Goal: Task Accomplishment & Management: Complete application form

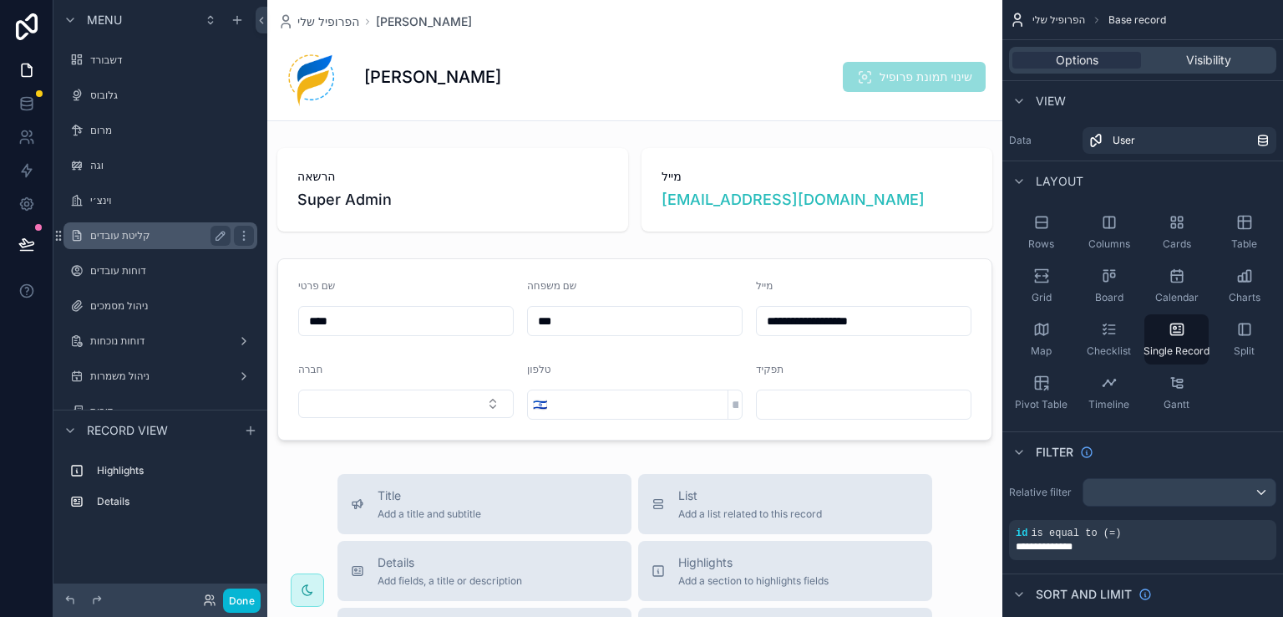
click at [109, 231] on label "קליטת עובדים" at bounding box center [157, 235] width 134 height 13
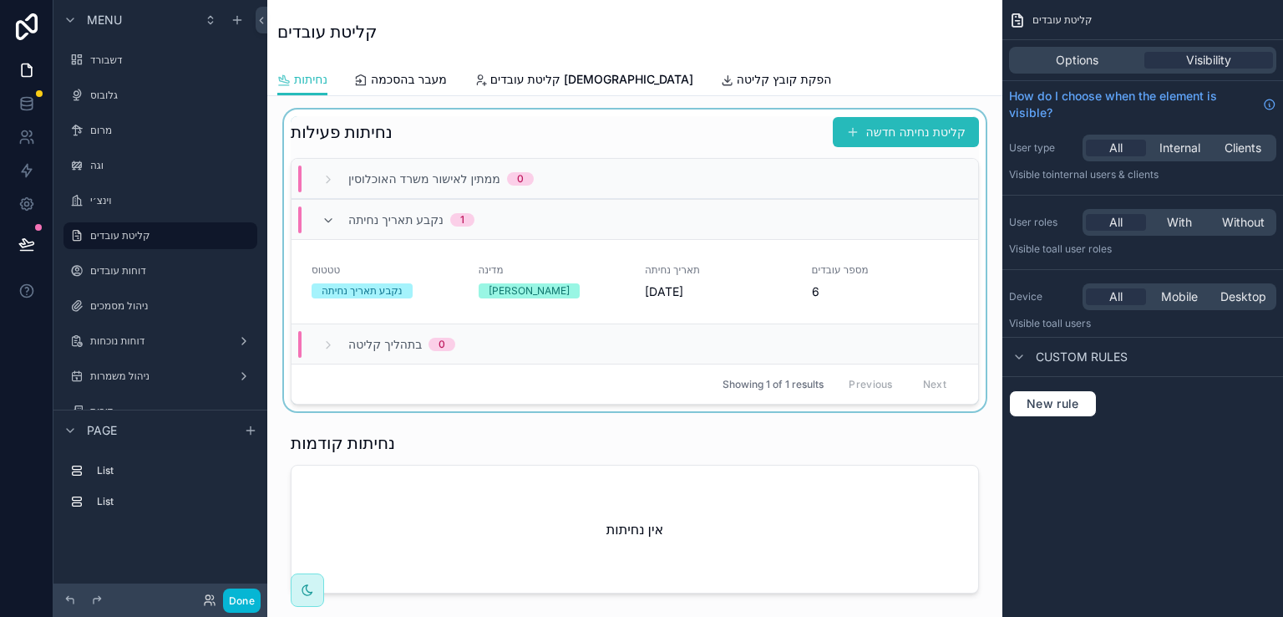
click at [875, 128] on div "scrollable content" at bounding box center [635, 260] width 709 height 302
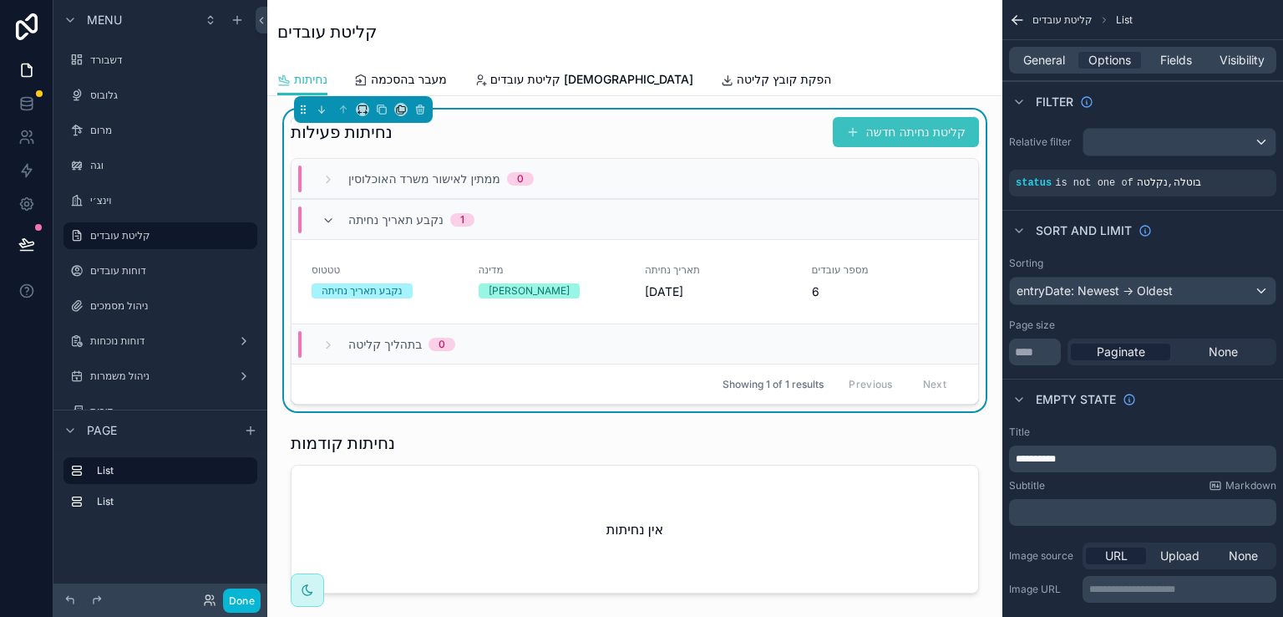
click at [869, 136] on button "קליטת נחיתה חדשה" at bounding box center [906, 132] width 146 height 30
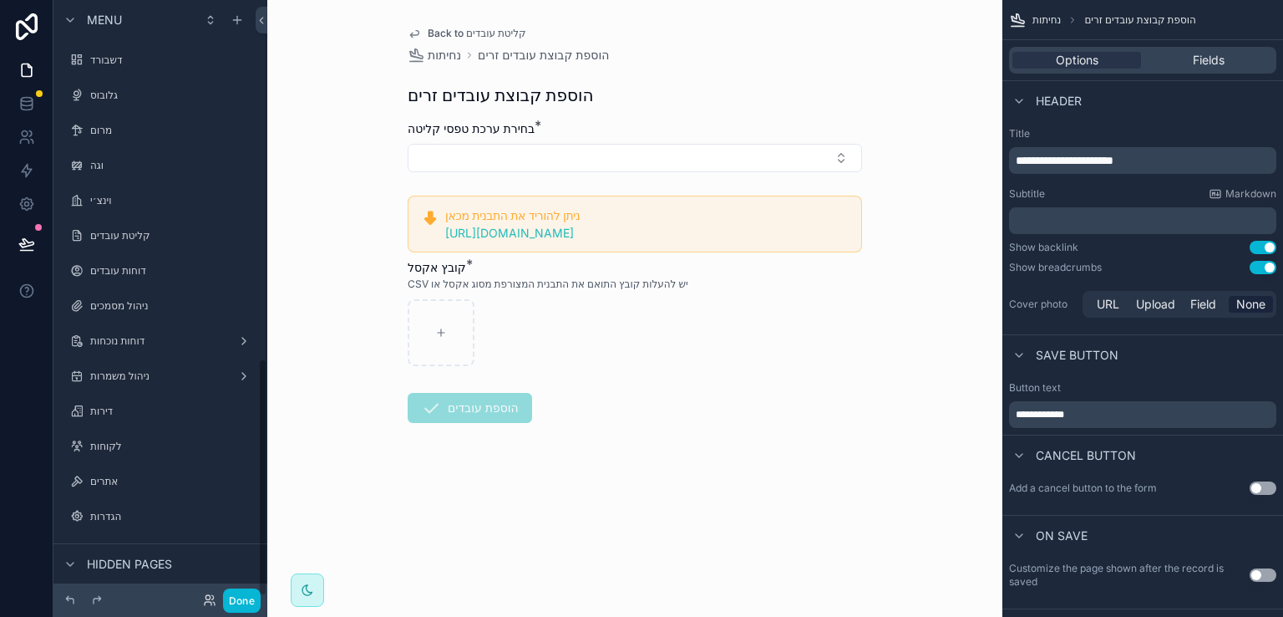
scroll to position [902, 0]
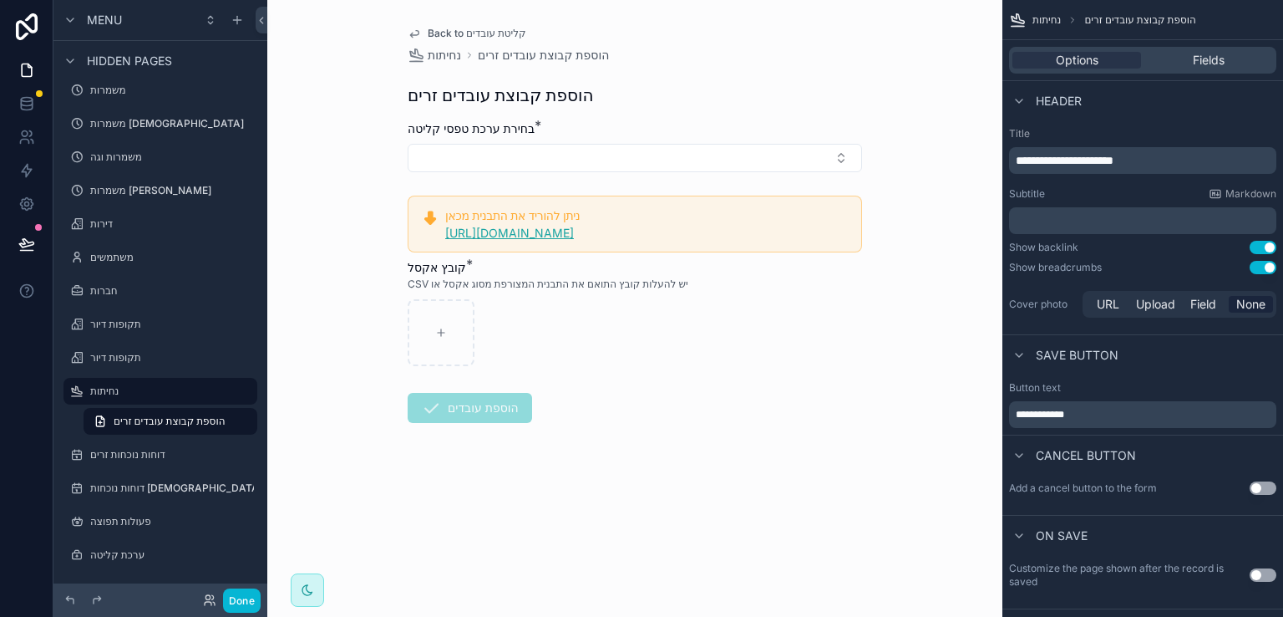
click at [574, 235] on link "https://forms.vega-hr.co.il/bulk-foreign-workers" at bounding box center [509, 233] width 129 height 14
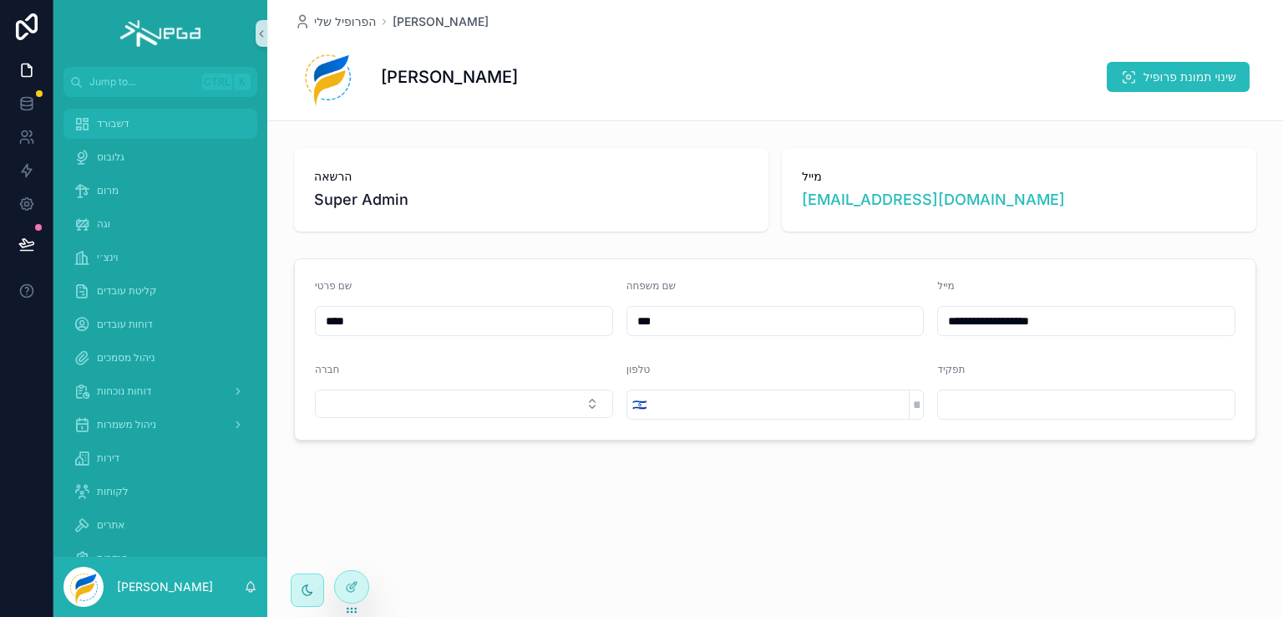
click at [118, 127] on span "דשבורד" at bounding box center [113, 123] width 33 height 13
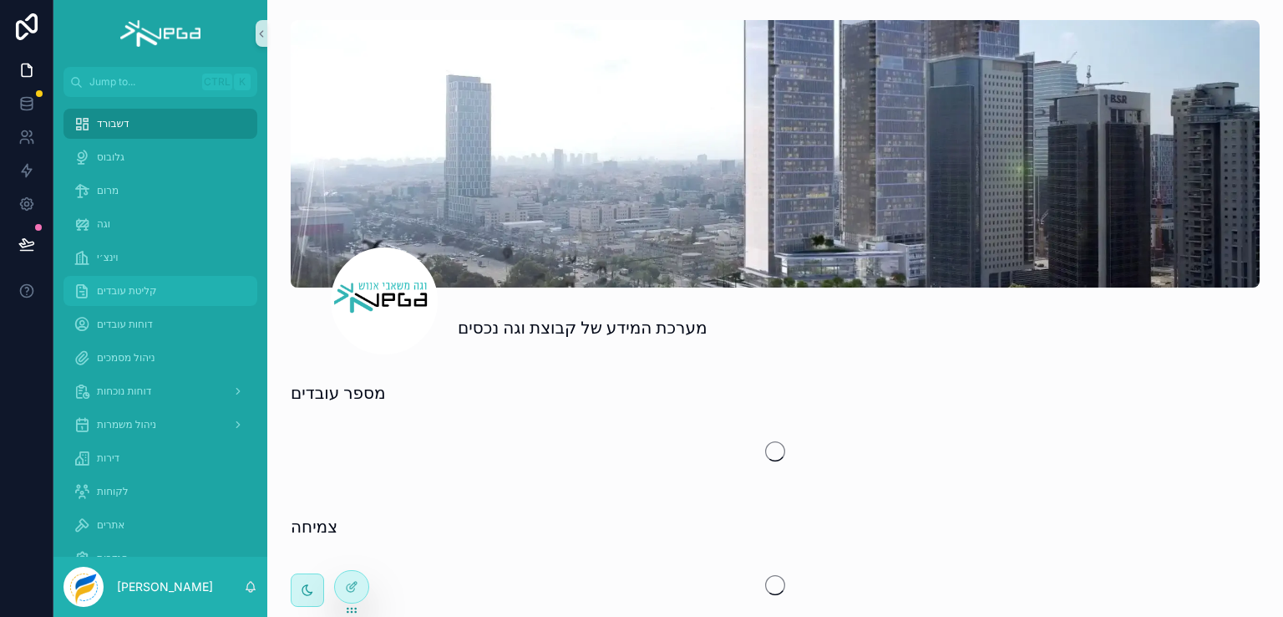
click at [142, 287] on span "קליטת עובדים" at bounding box center [127, 290] width 60 height 13
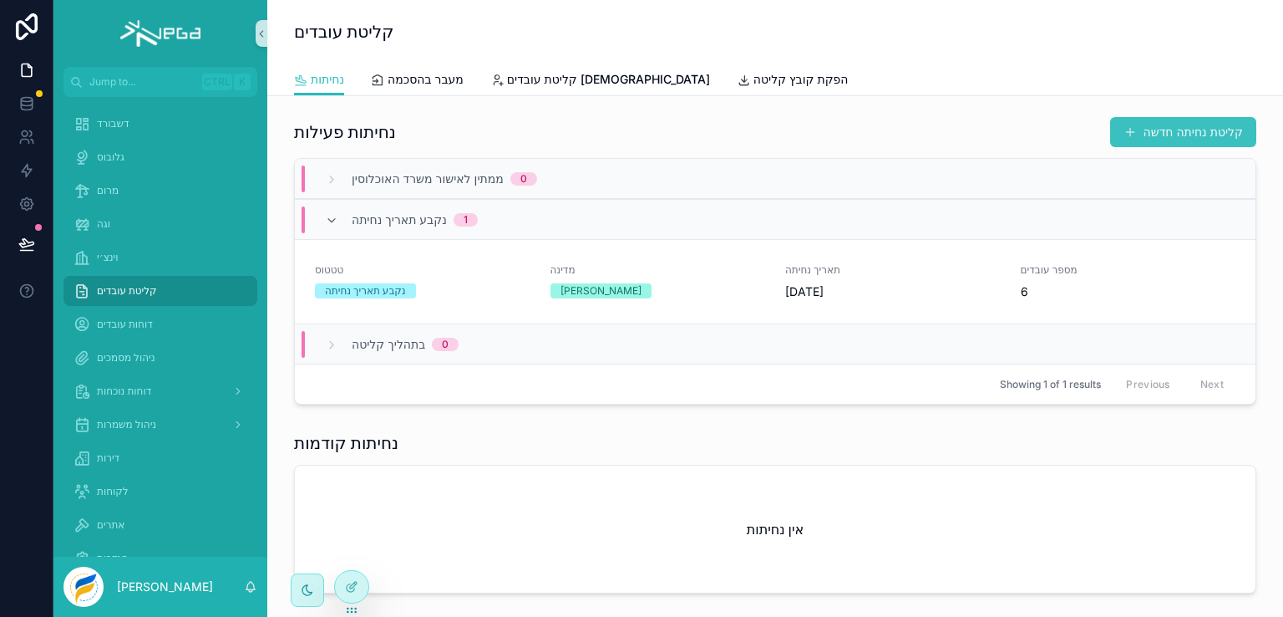
click at [1130, 133] on button "קליטת נחיתה חדשה" at bounding box center [1184, 132] width 146 height 30
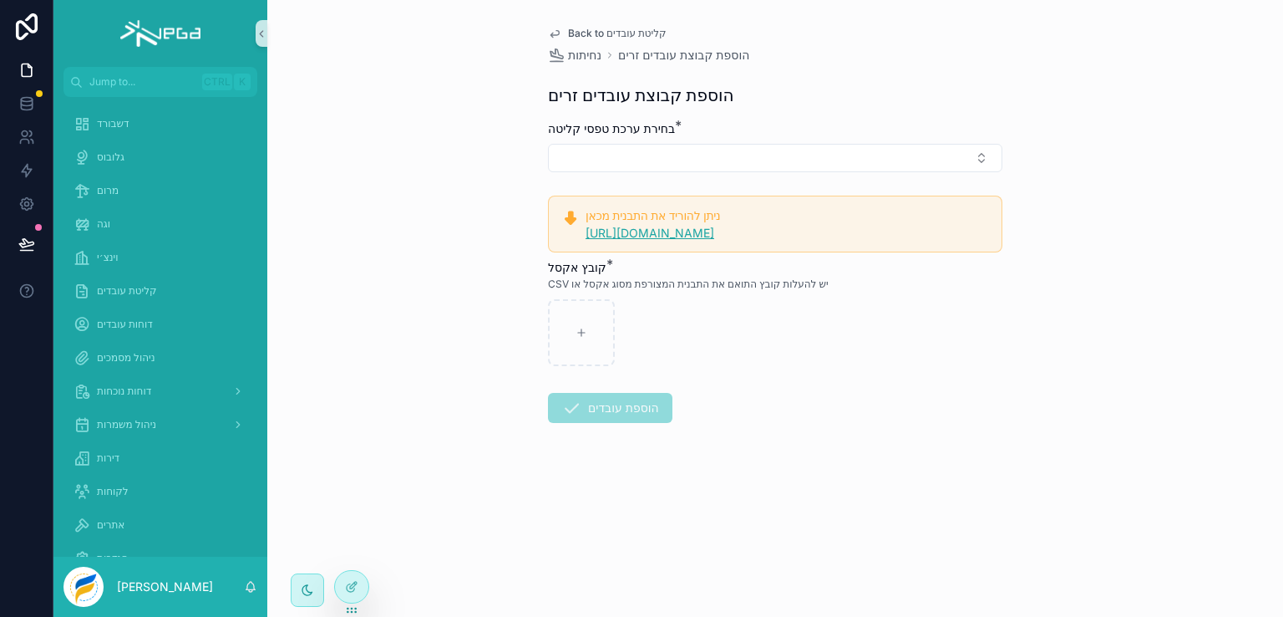
click at [667, 231] on link "https://forms.vega-hr.co.il/bulk-foreign-workers" at bounding box center [650, 233] width 129 height 14
click at [98, 485] on span "הגדרות" at bounding box center [112, 486] width 31 height 13
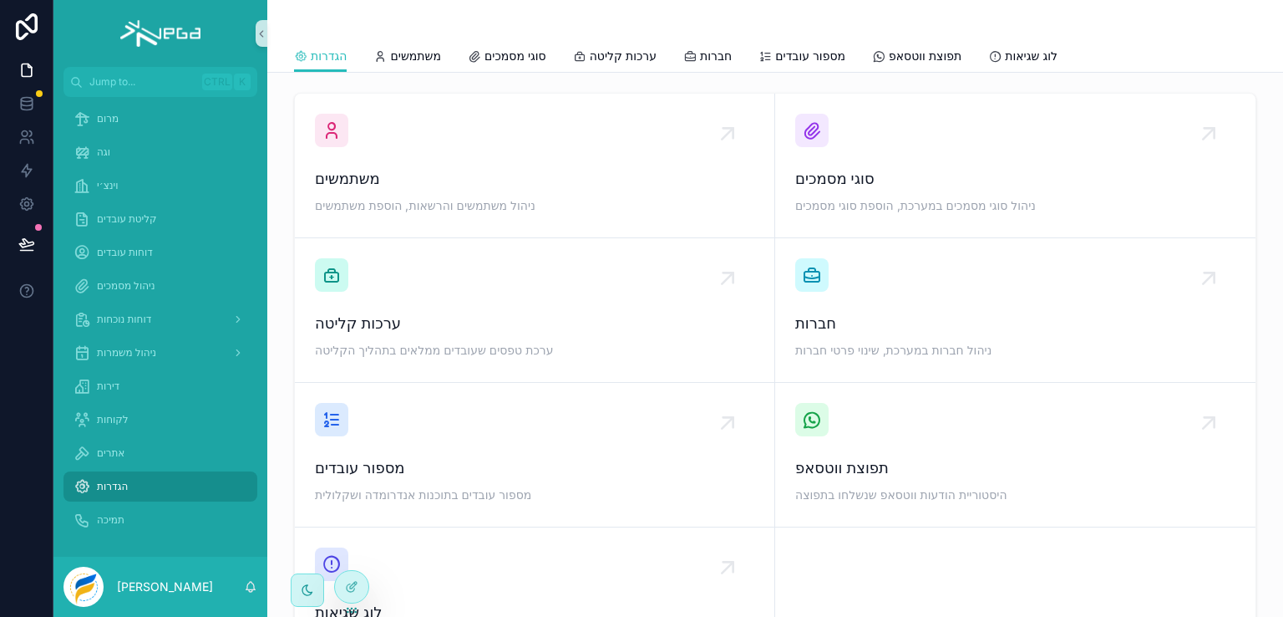
click at [410, 460] on span "מספור עובדים" at bounding box center [535, 467] width 440 height 23
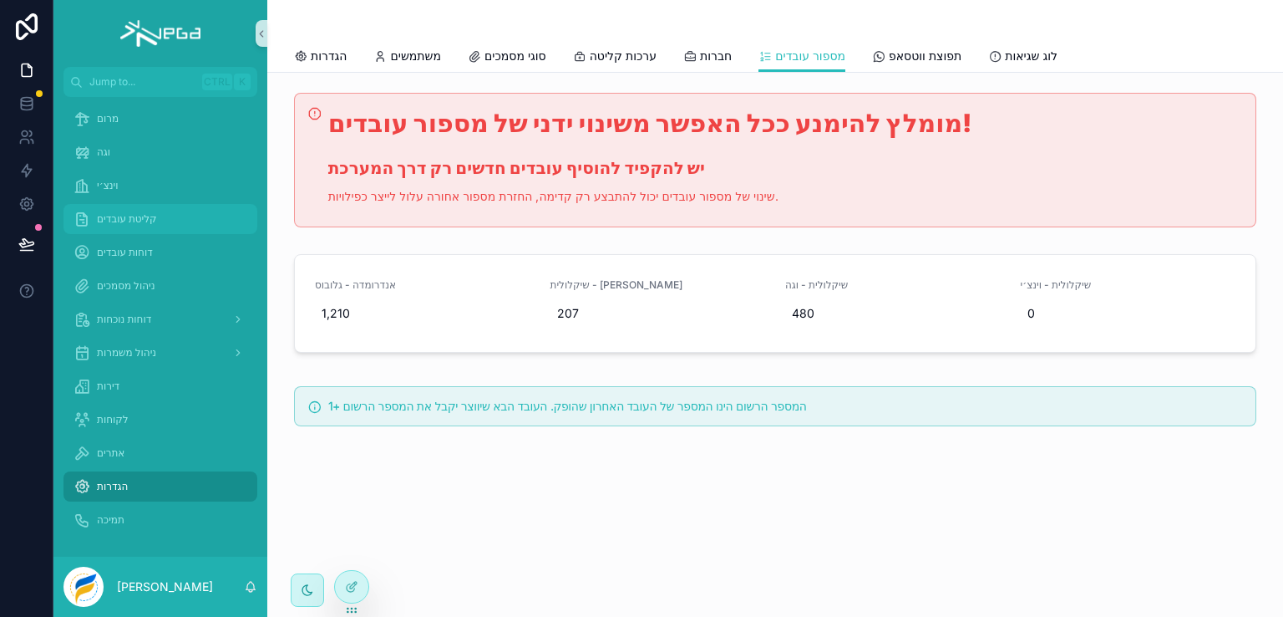
click at [126, 218] on span "קליטת עובדים" at bounding box center [127, 218] width 60 height 13
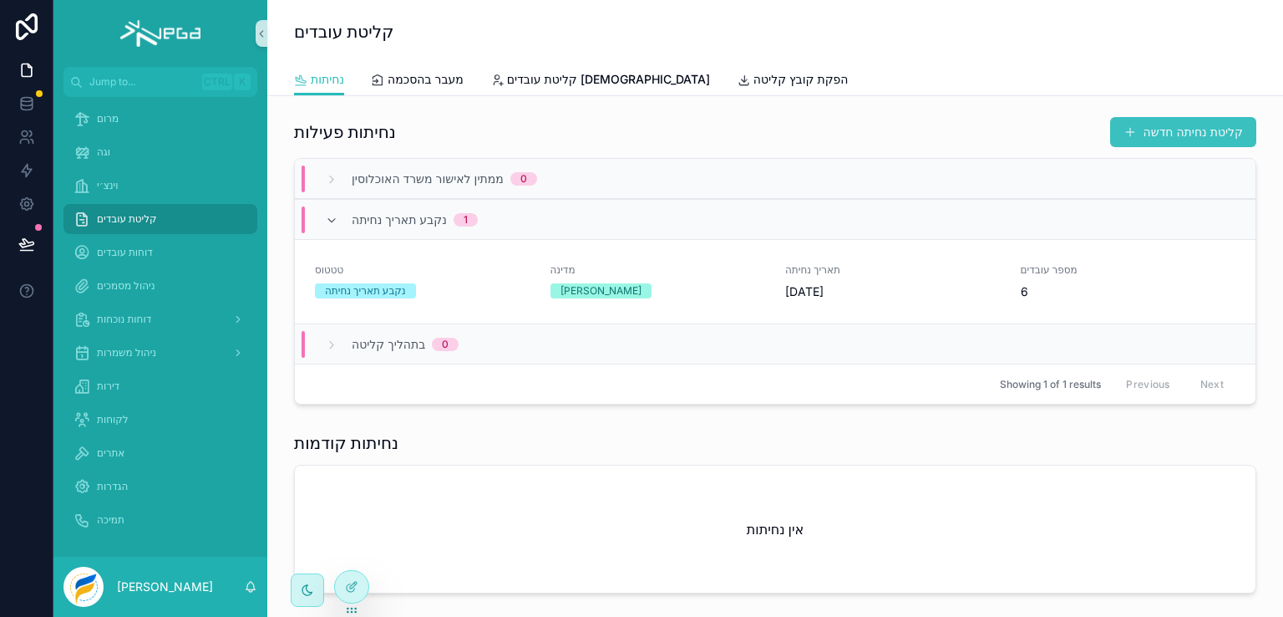
click at [1163, 127] on button "קליטת נחיתה חדשה" at bounding box center [1184, 132] width 146 height 30
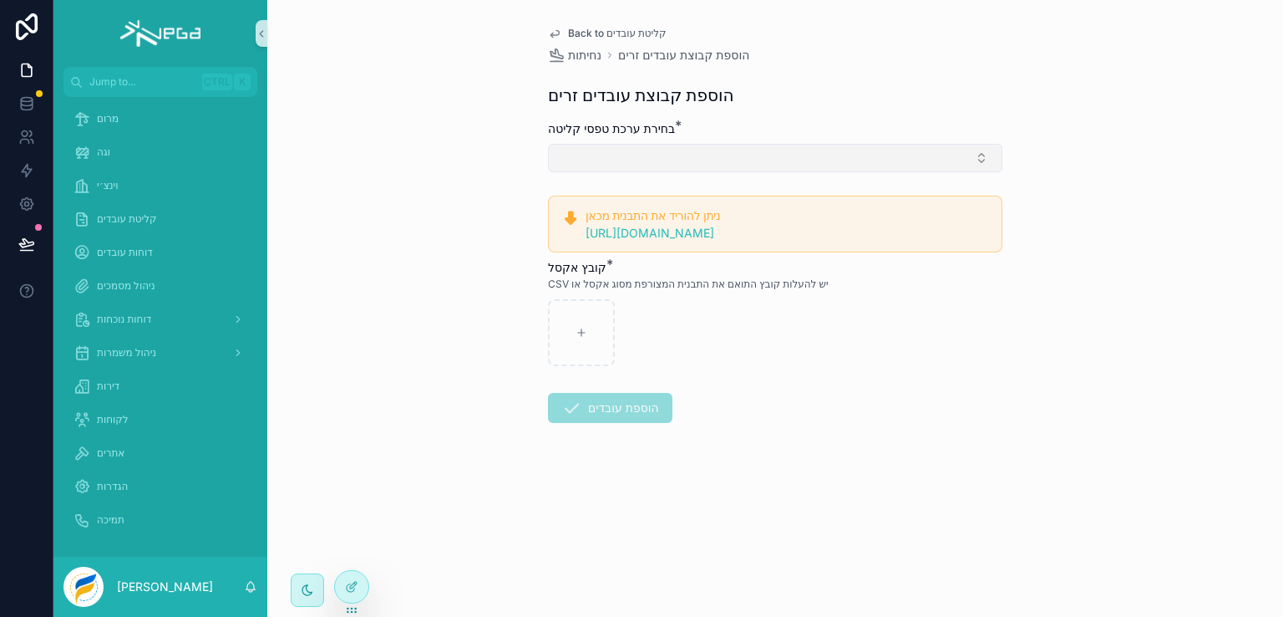
click at [668, 155] on button "Select Button" at bounding box center [775, 158] width 455 height 28
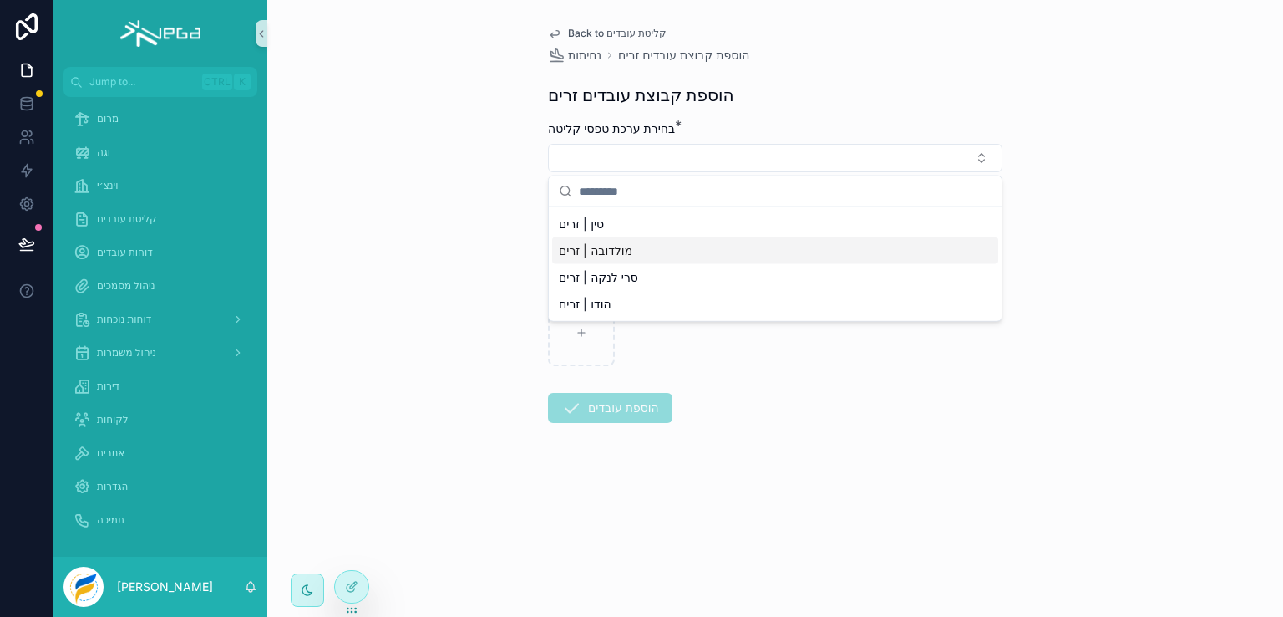
click at [618, 245] on span "מולדובה | זרים" at bounding box center [596, 250] width 74 height 17
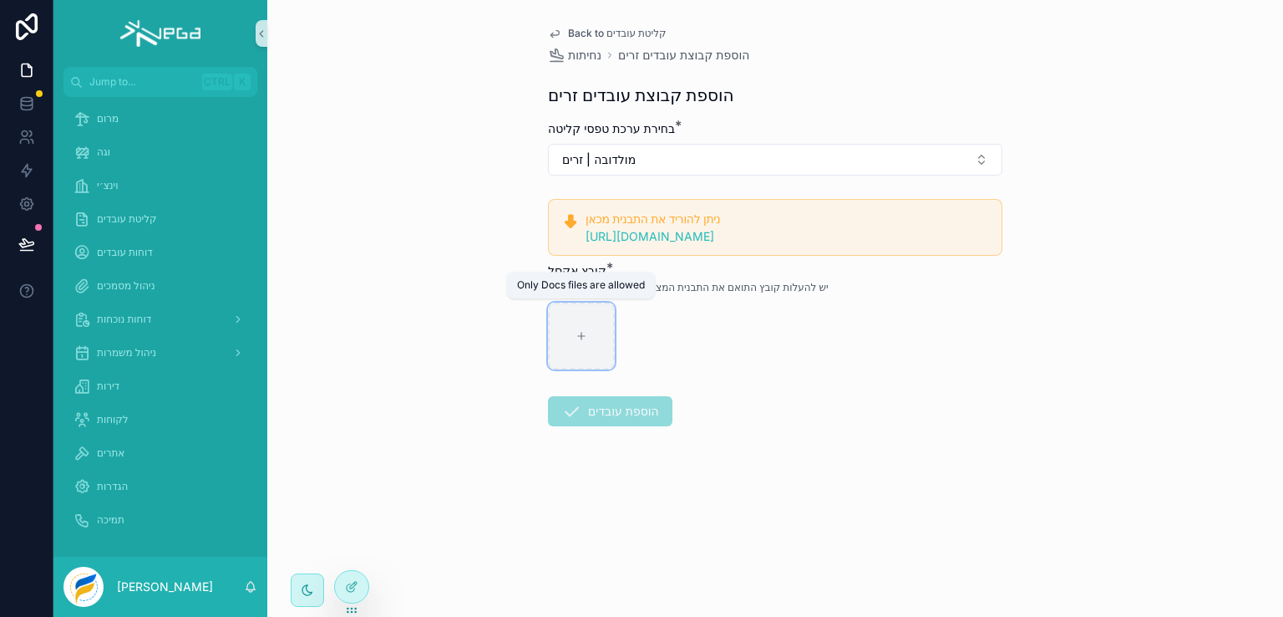
click at [587, 333] on icon "scrollable content" at bounding box center [582, 336] width 12 height 12
type input "**********"
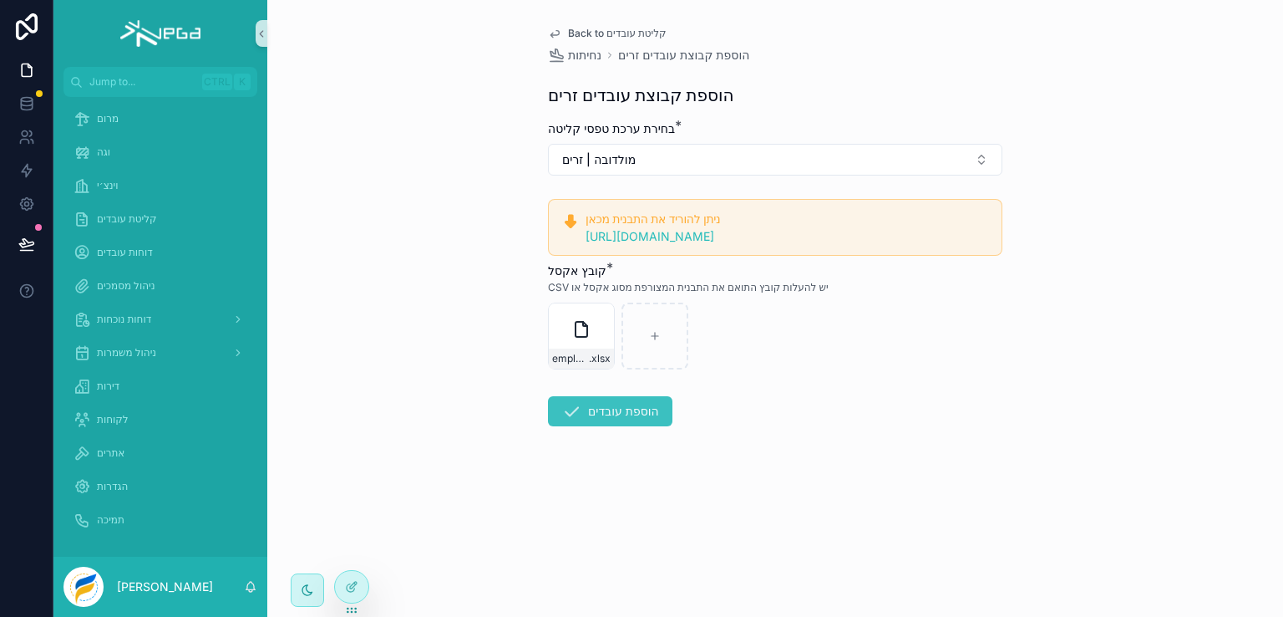
click at [603, 416] on button "הוספת עובדים" at bounding box center [610, 411] width 125 height 30
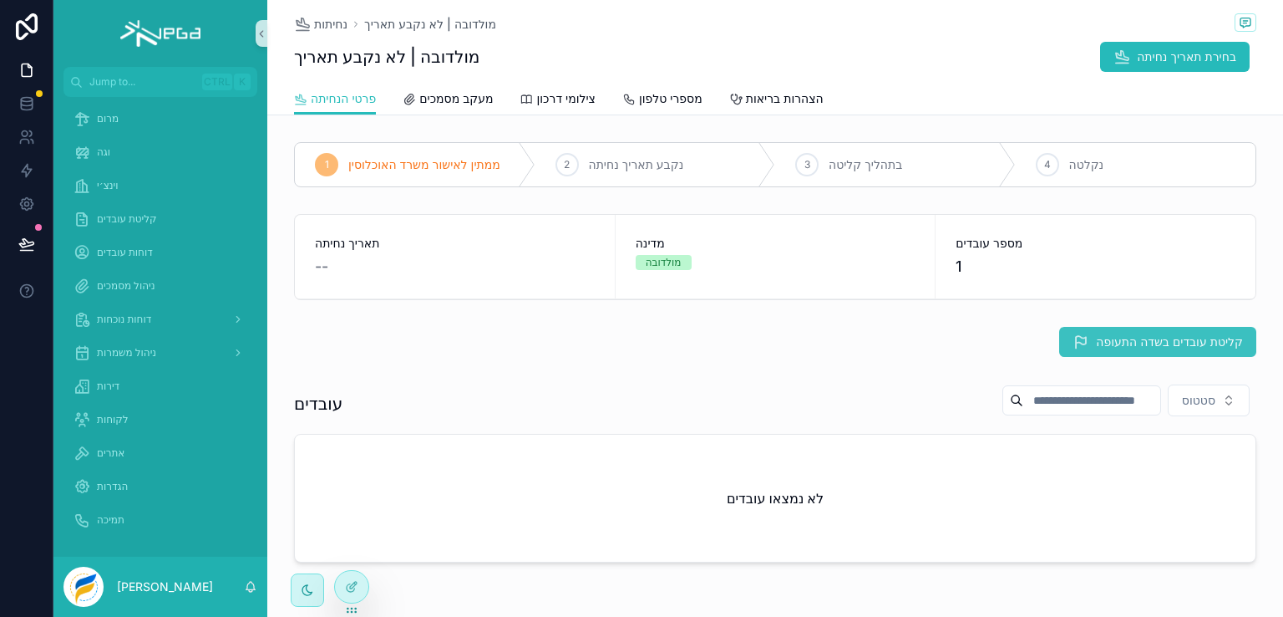
click at [1115, 339] on span "קליטת עובדים בשדה התעופה" at bounding box center [1169, 341] width 147 height 17
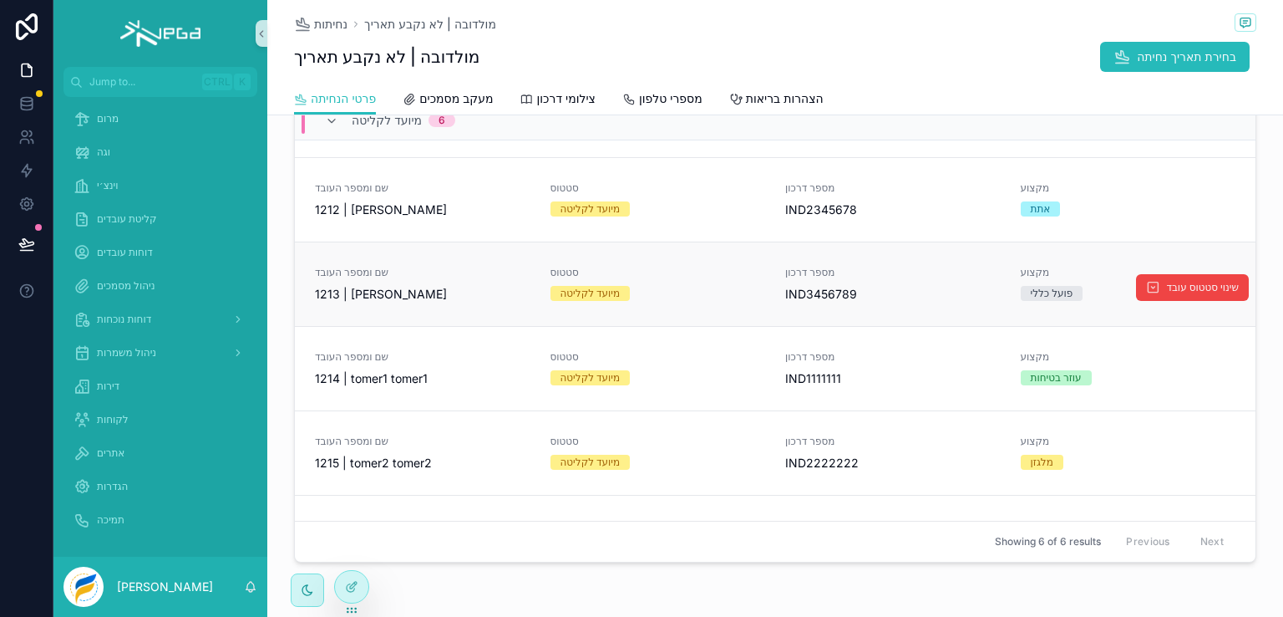
scroll to position [40, 0]
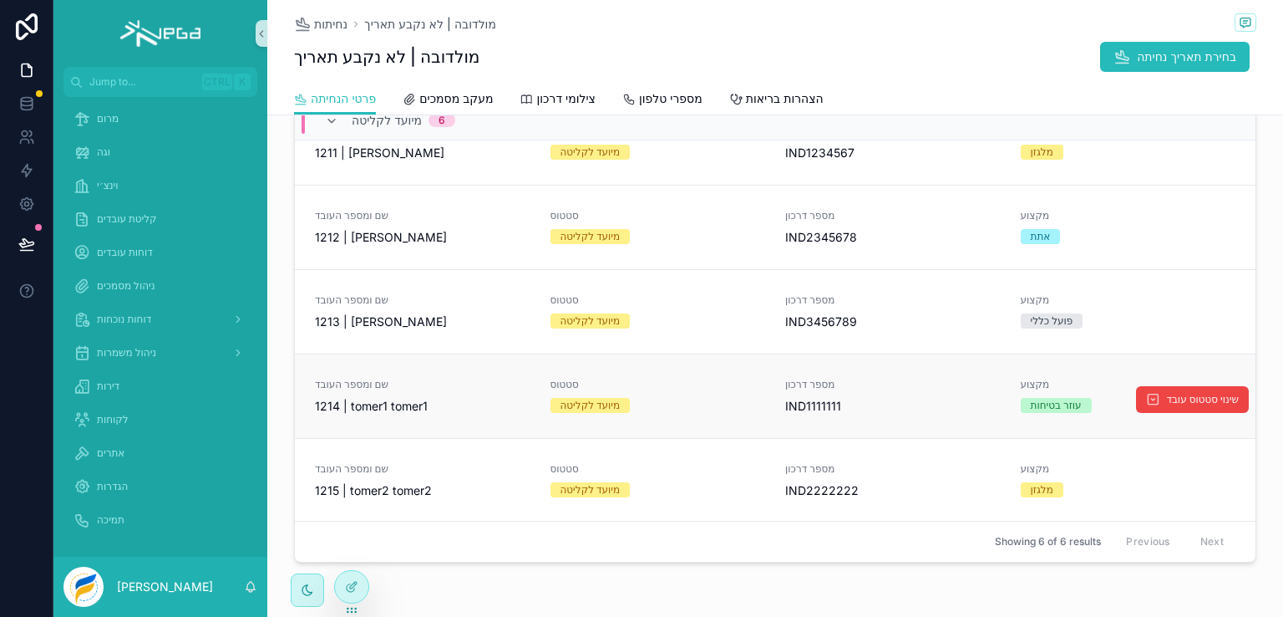
click at [414, 392] on div "שם ומספר העובד 1214 | tomer1 tomer1" at bounding box center [423, 396] width 216 height 37
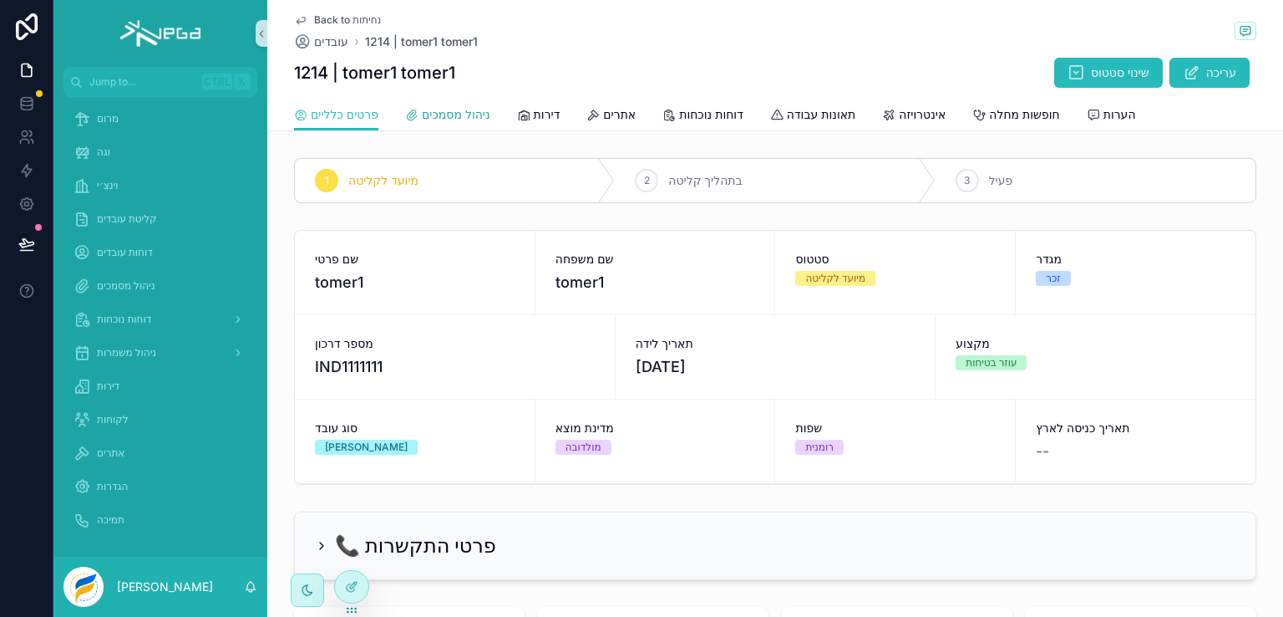
click at [445, 109] on span "ניהול מסמכים" at bounding box center [456, 114] width 69 height 17
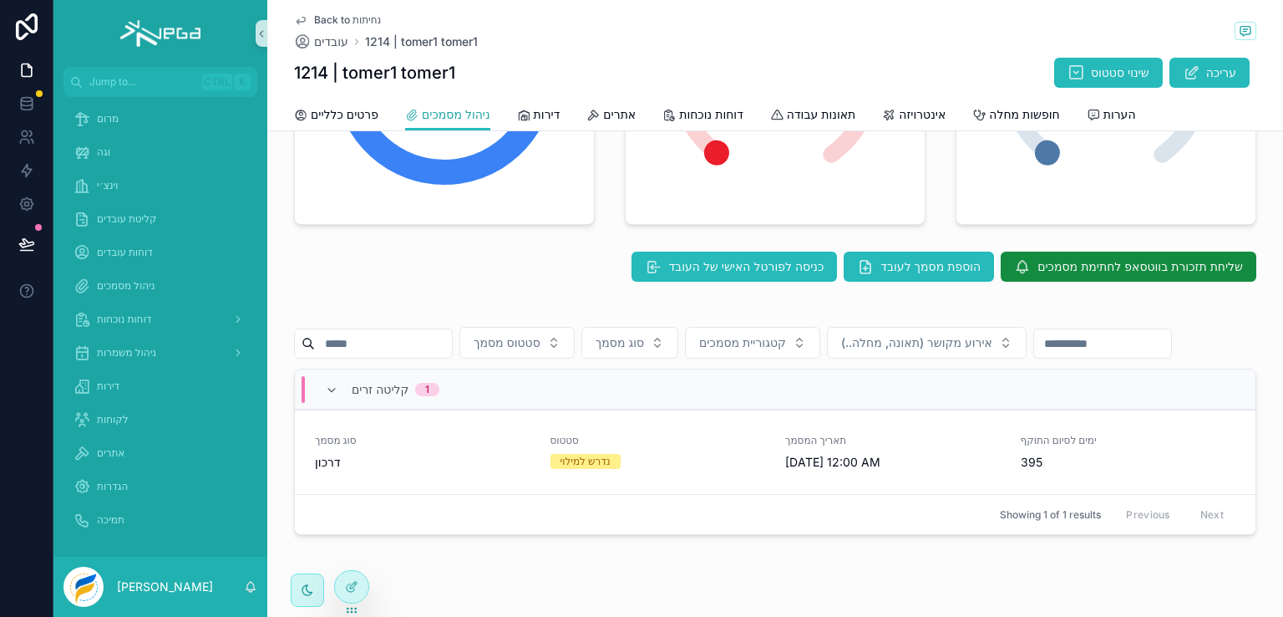
scroll to position [331, 0]
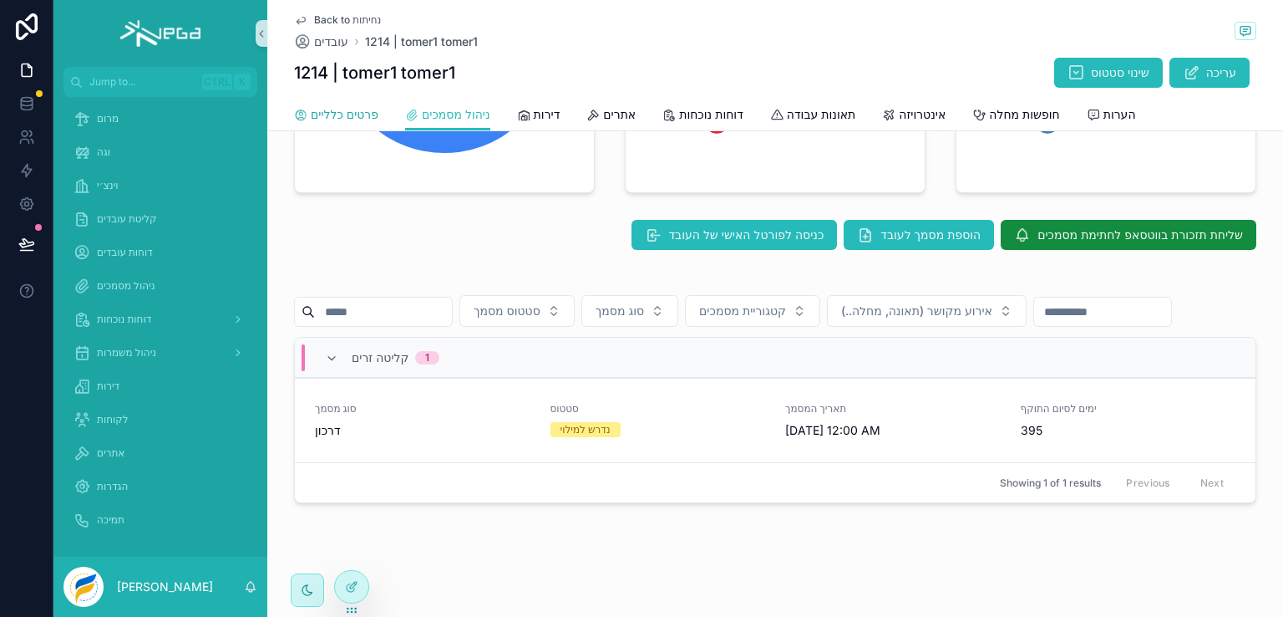
click at [346, 113] on span "פרטים כלליים" at bounding box center [345, 114] width 68 height 17
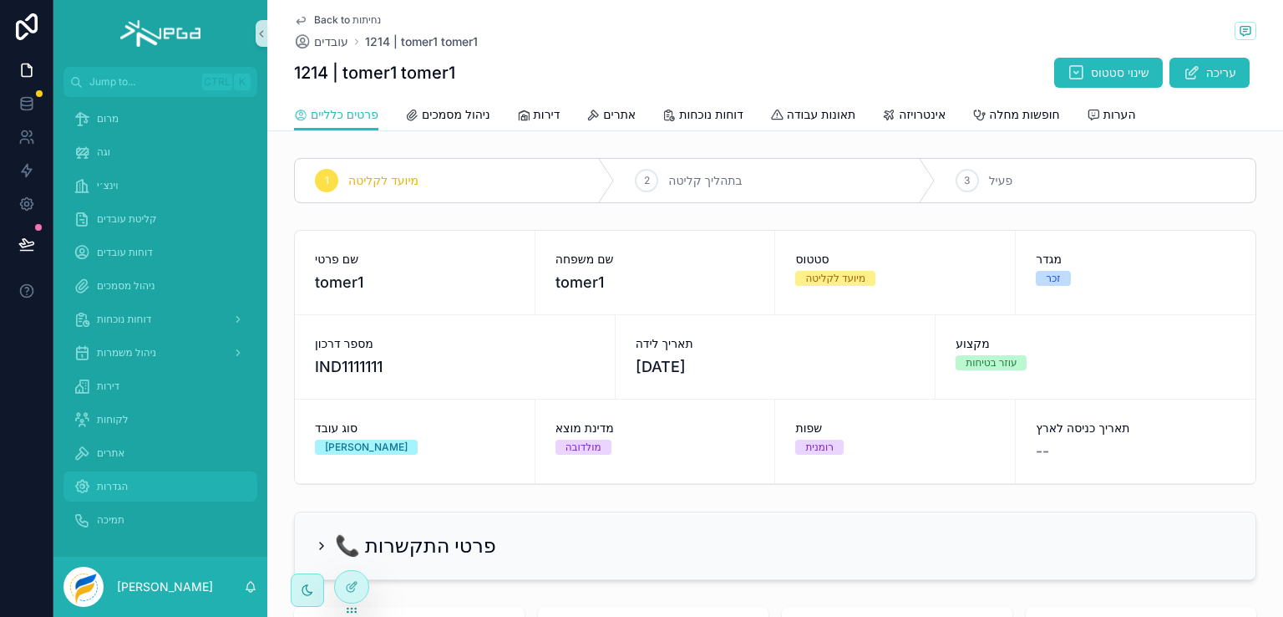
click at [111, 486] on span "הגדרות" at bounding box center [112, 486] width 31 height 13
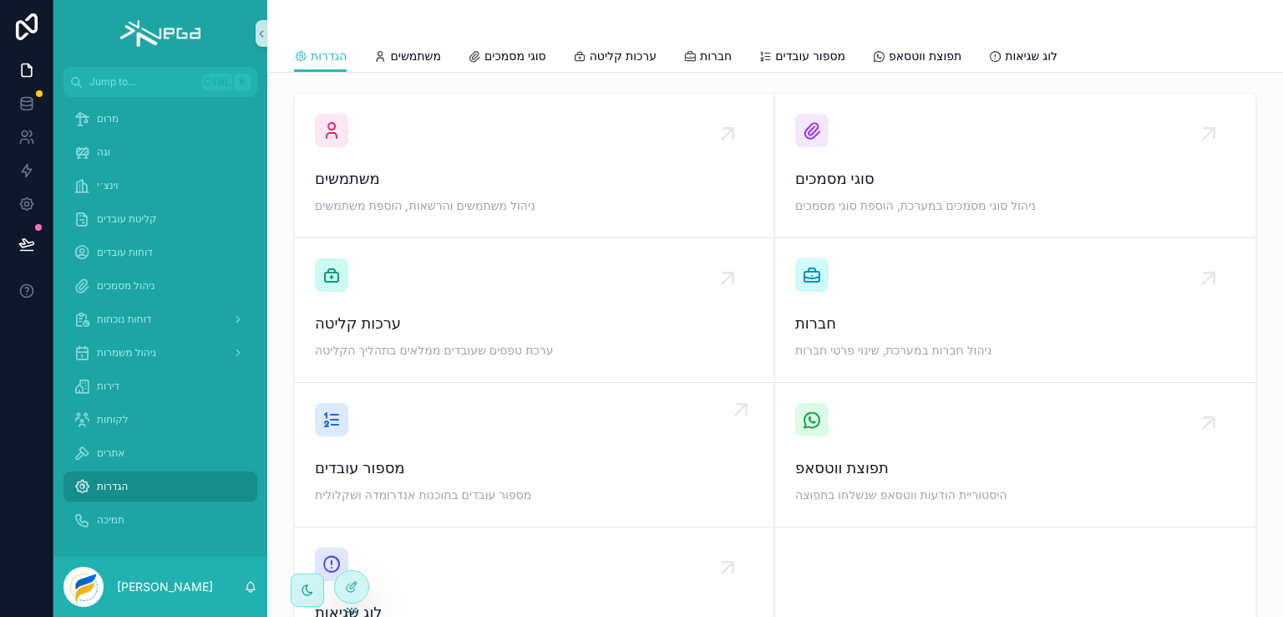
click at [384, 458] on span "מספור עובדים" at bounding box center [535, 467] width 440 height 23
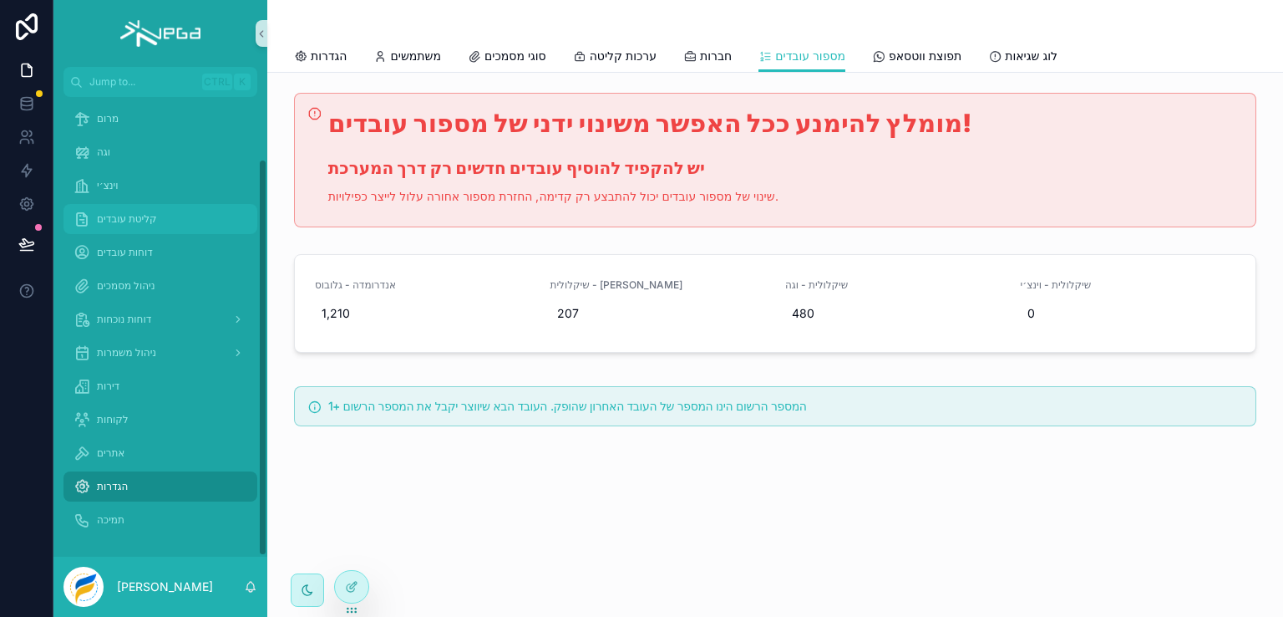
click at [119, 219] on span "קליטת עובדים" at bounding box center [127, 218] width 60 height 13
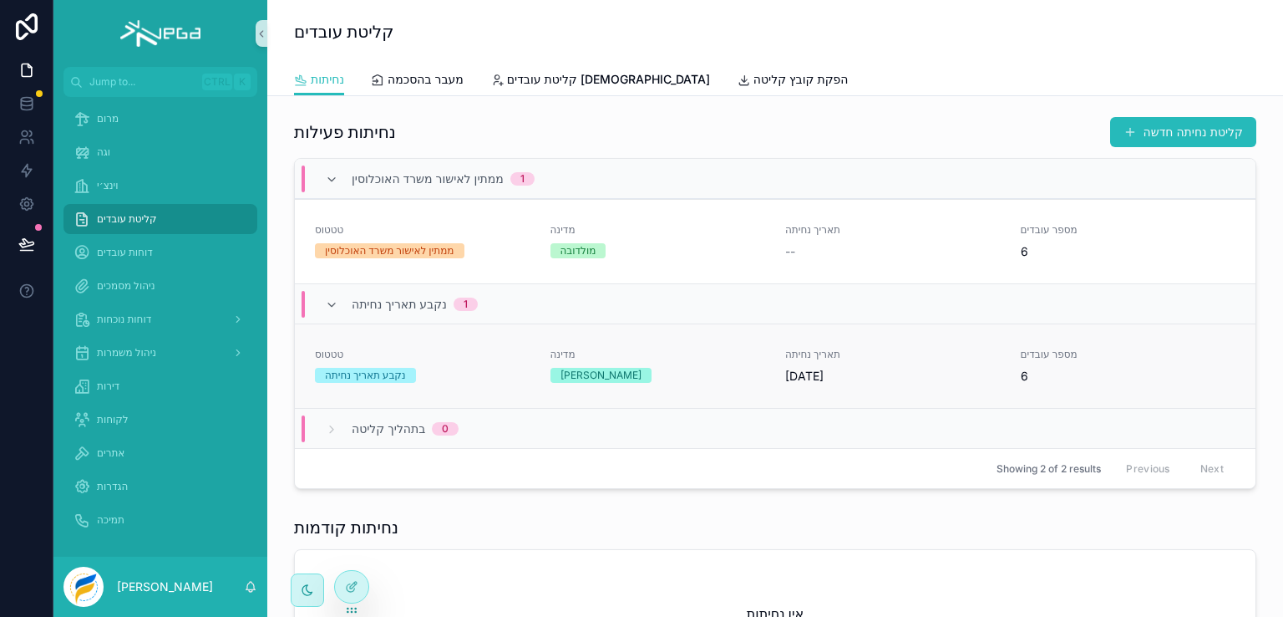
click at [706, 370] on div "[PERSON_NAME]" at bounding box center [659, 375] width 216 height 15
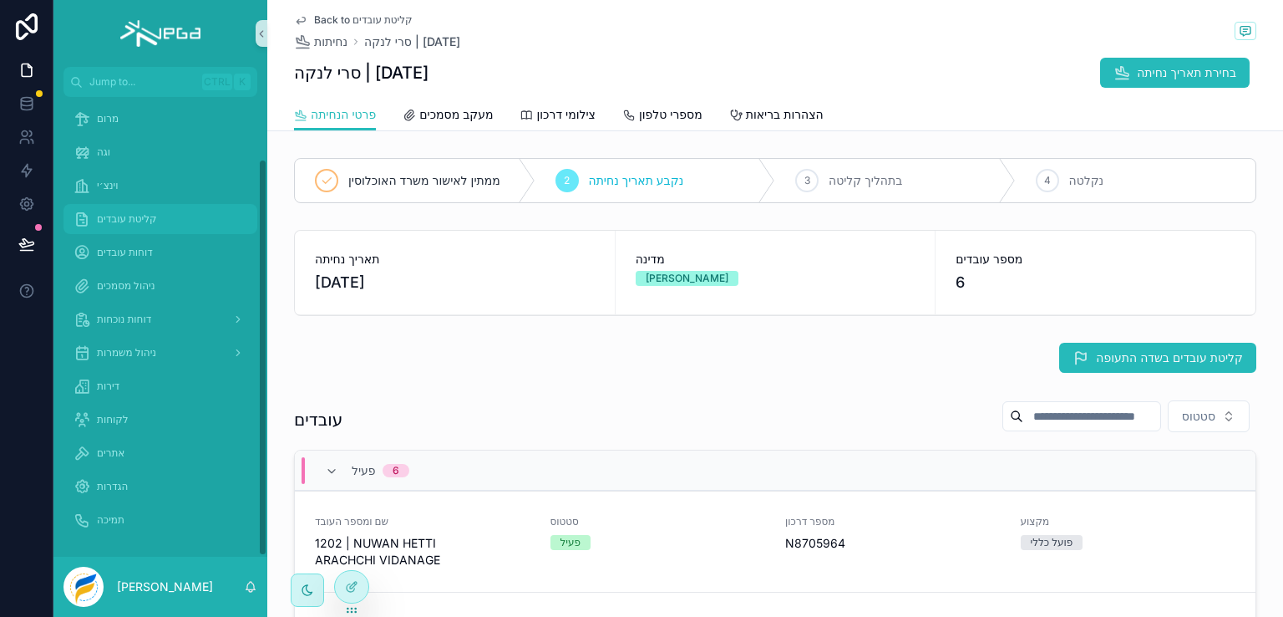
click at [137, 216] on span "קליטת עובדים" at bounding box center [127, 218] width 60 height 13
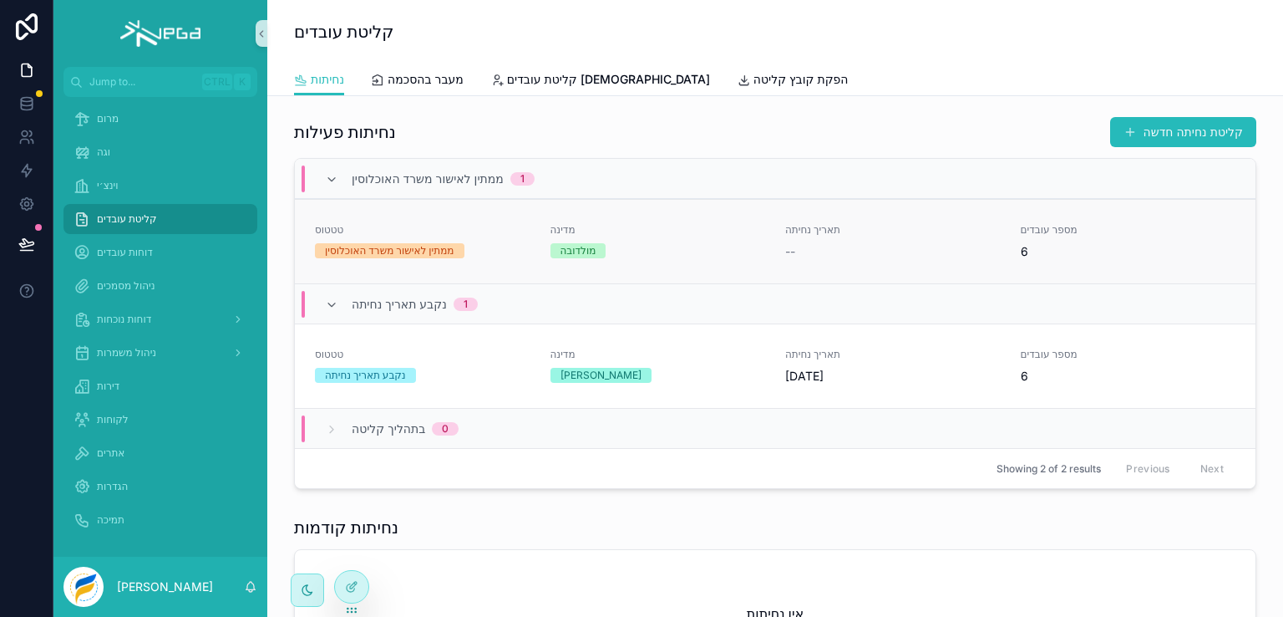
click at [625, 256] on div "מולדובה" at bounding box center [659, 250] width 216 height 15
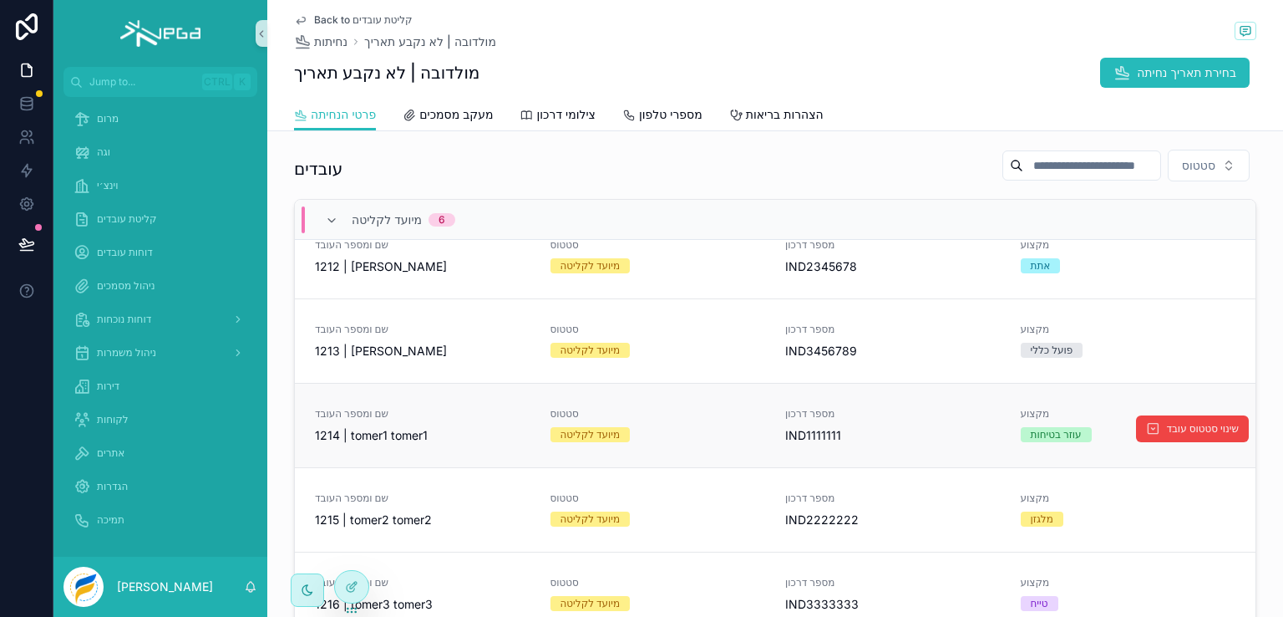
scroll to position [124, 0]
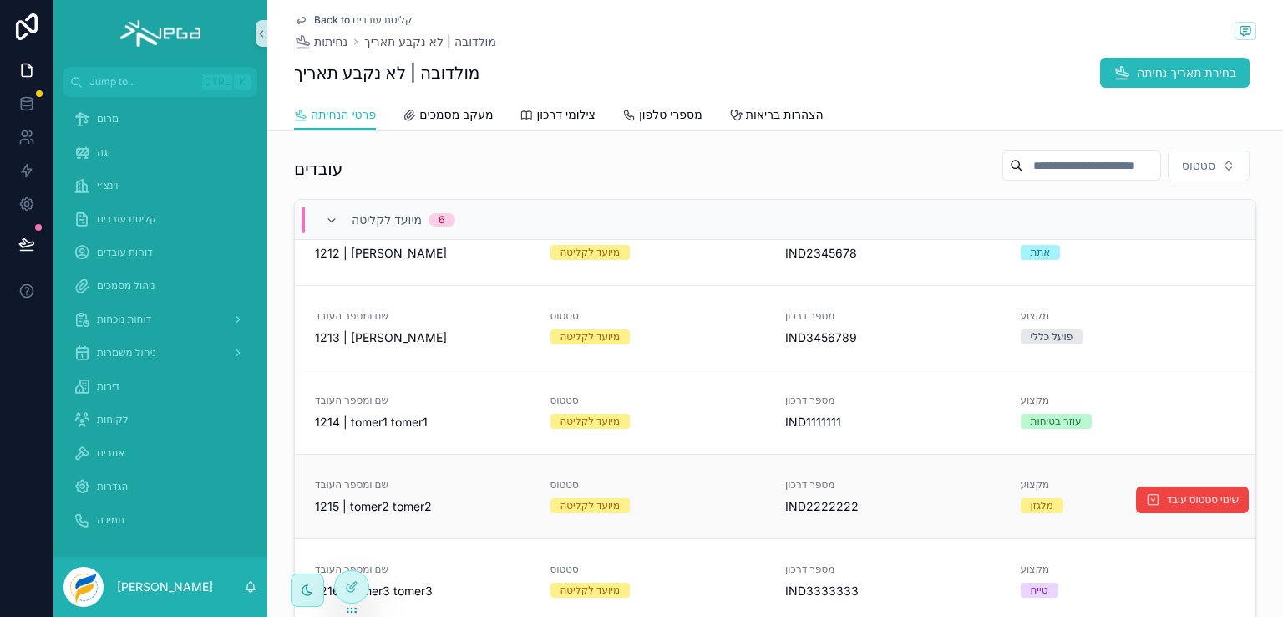
click at [477, 491] on div "שם ומספר העובד 1215 | tomer2 tomer2" at bounding box center [423, 496] width 216 height 37
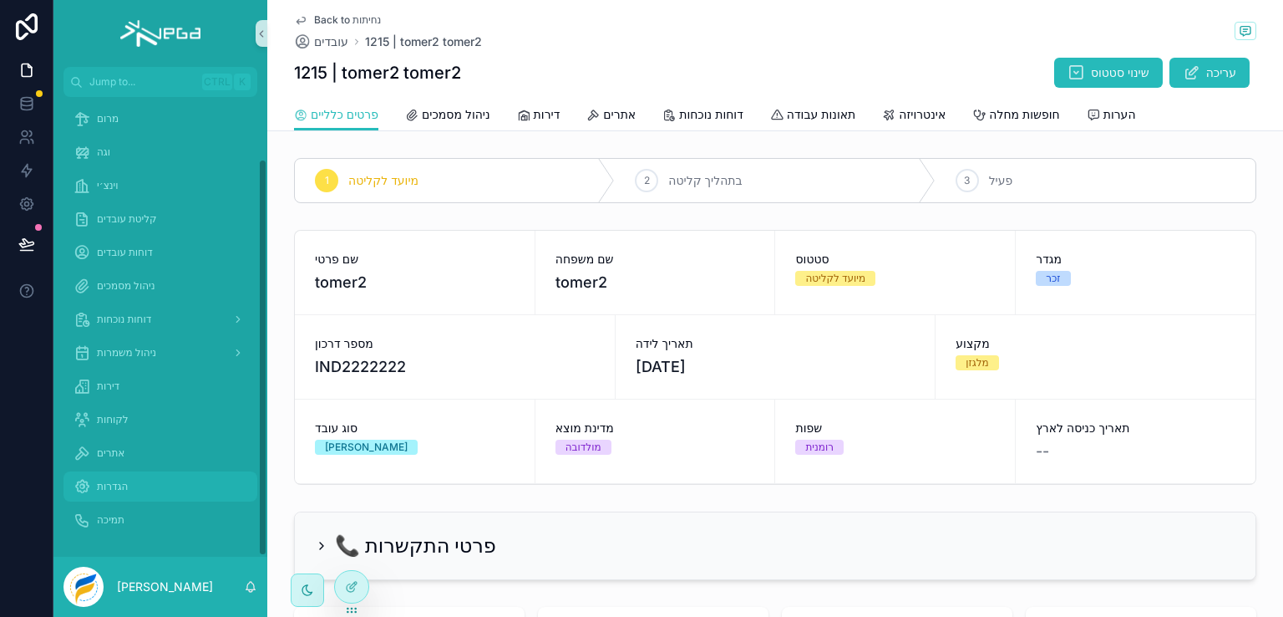
click at [111, 486] on span "הגדרות" at bounding box center [112, 486] width 31 height 13
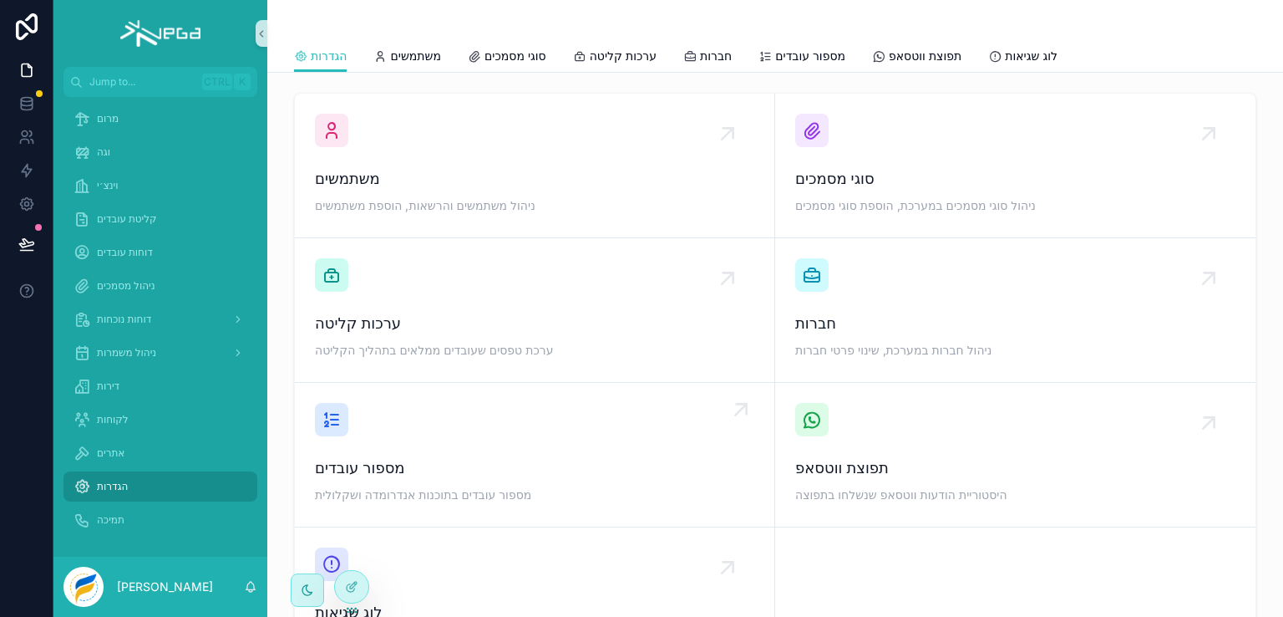
click at [401, 471] on span "מספור עובדים" at bounding box center [535, 467] width 440 height 23
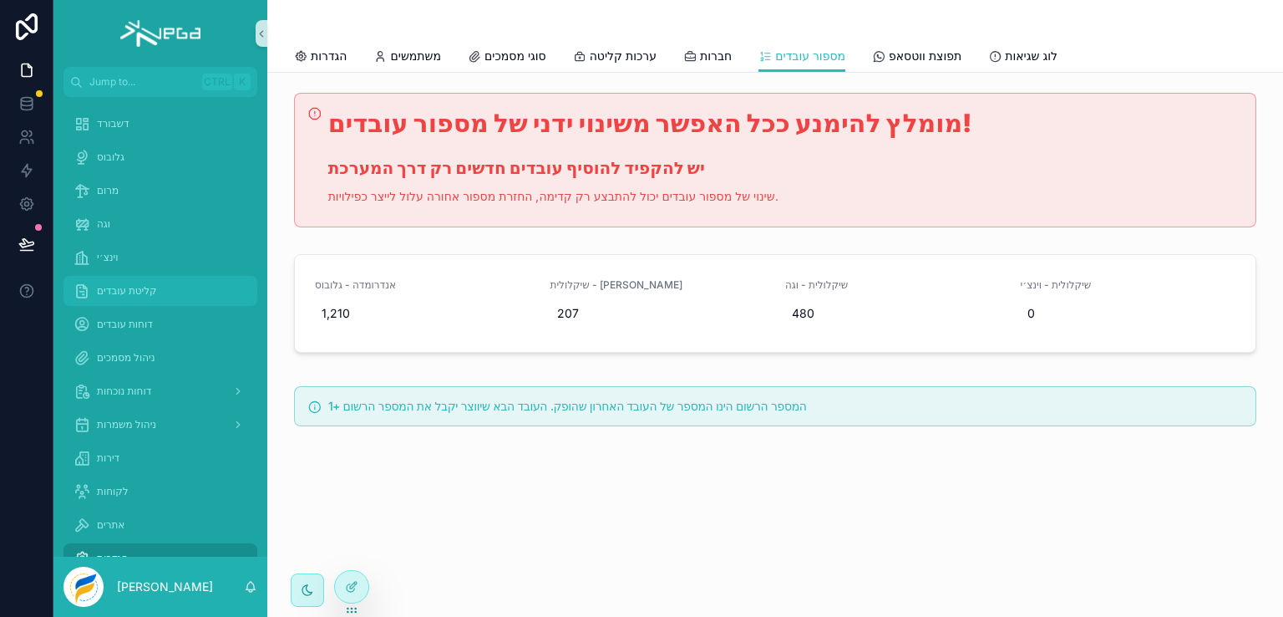
click at [125, 292] on span "קליטת עובדים" at bounding box center [127, 290] width 60 height 13
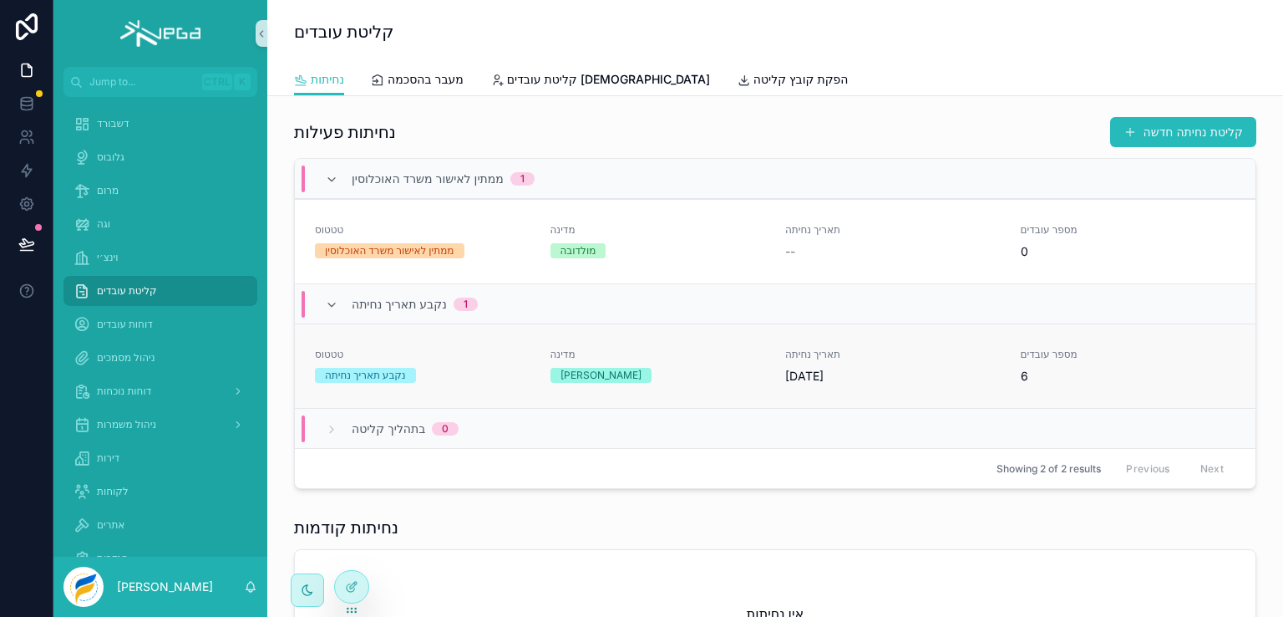
click at [435, 352] on span "טטטוס" at bounding box center [423, 354] width 216 height 13
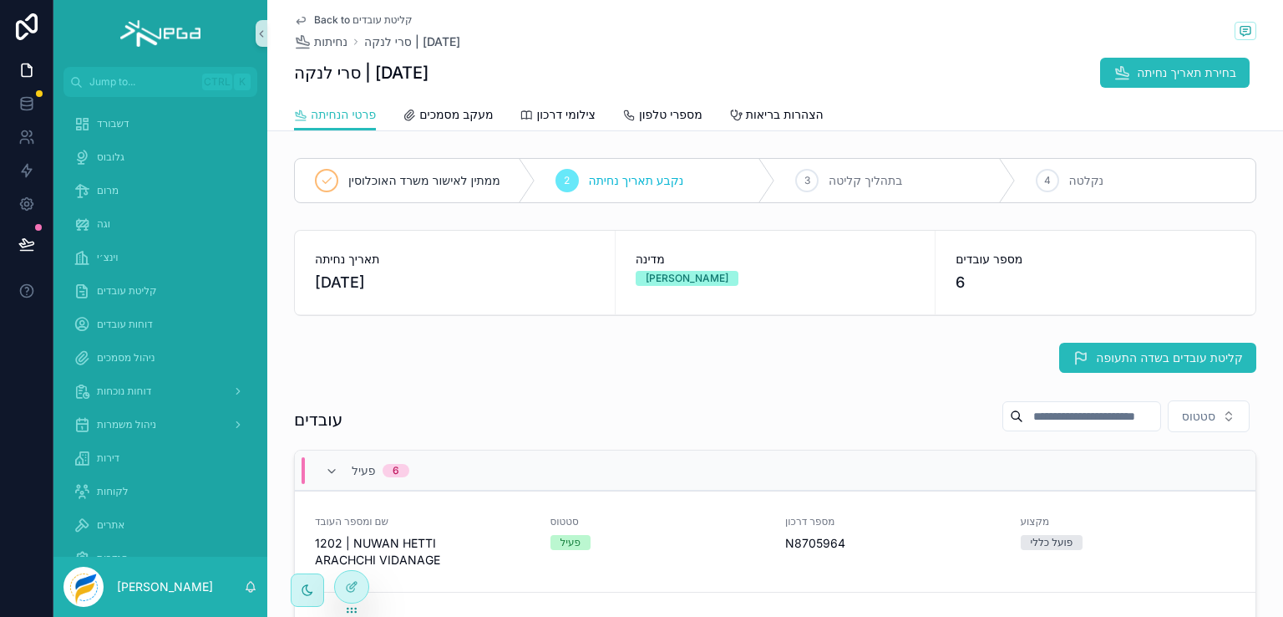
click at [305, 17] on link "Back to קליטת עובדים" at bounding box center [353, 19] width 119 height 13
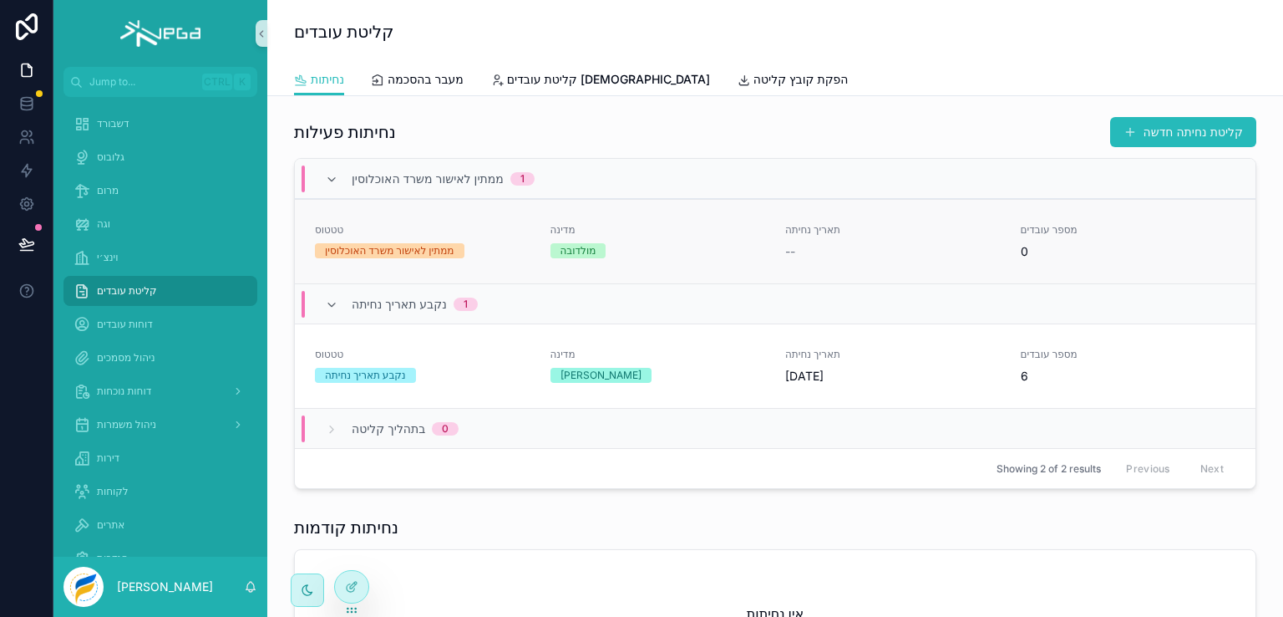
click at [669, 252] on div "מולדובה" at bounding box center [659, 250] width 216 height 15
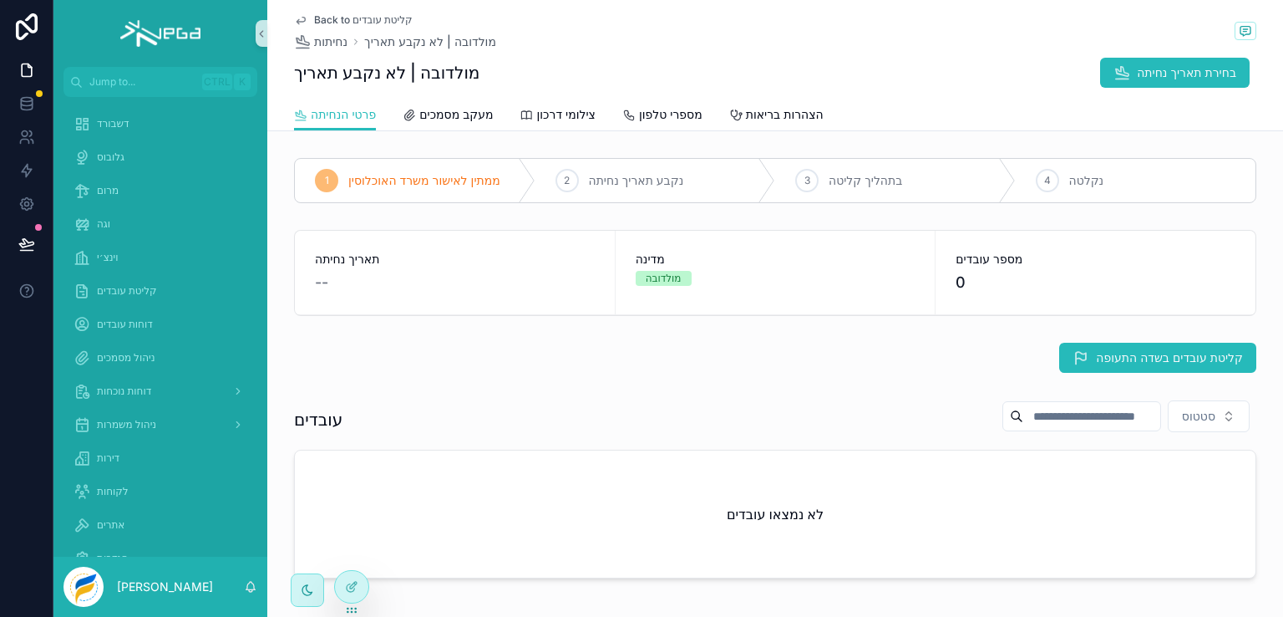
click at [318, 21] on span "Back to קליטת עובדים" at bounding box center [363, 19] width 99 height 13
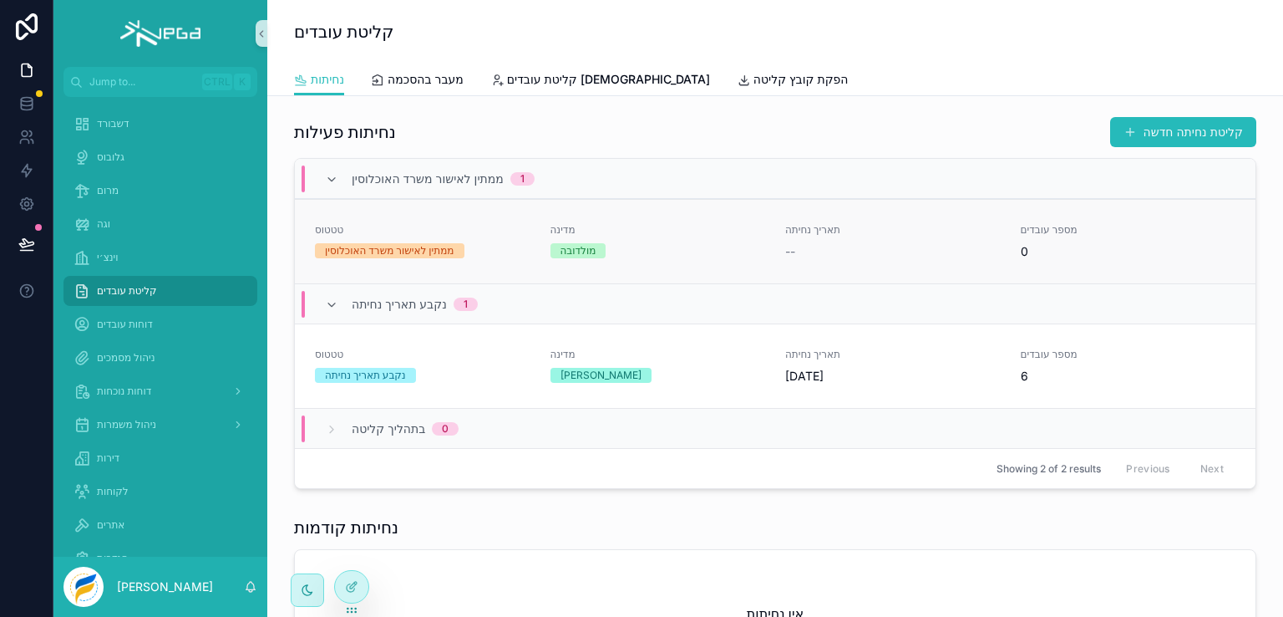
click at [785, 252] on span "--" at bounding box center [790, 251] width 10 height 17
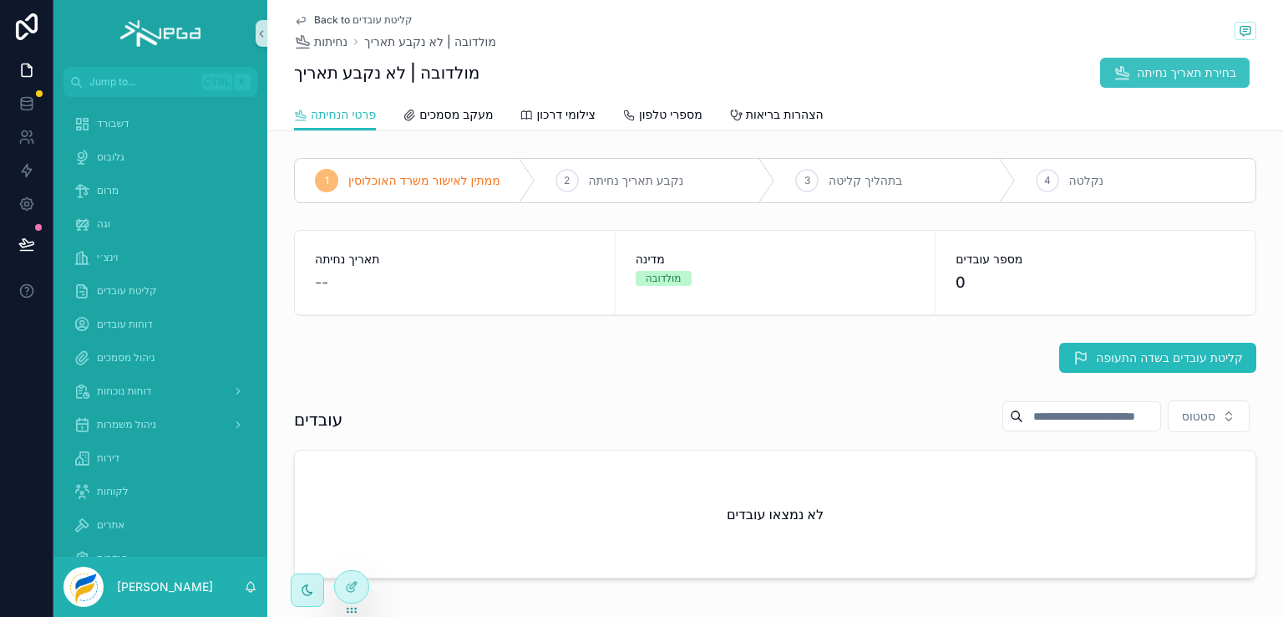
click at [1139, 74] on span "בחירת תאריך נחיתה" at bounding box center [1186, 72] width 99 height 17
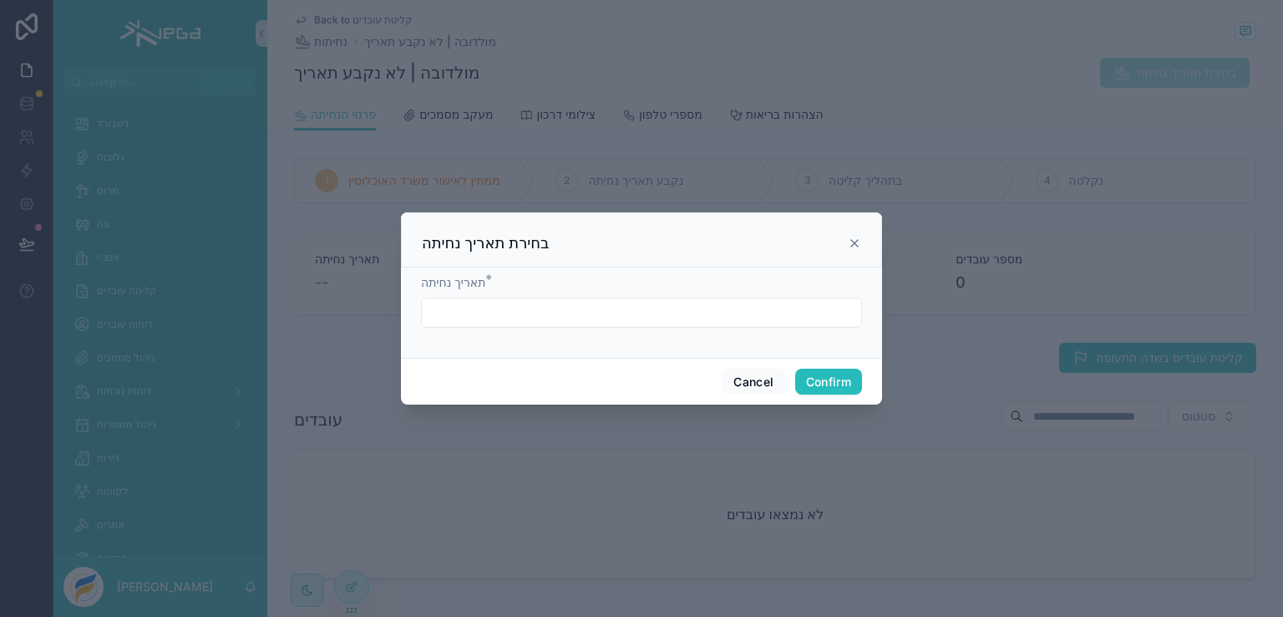
click at [733, 318] on input "text" at bounding box center [642, 312] width 440 height 23
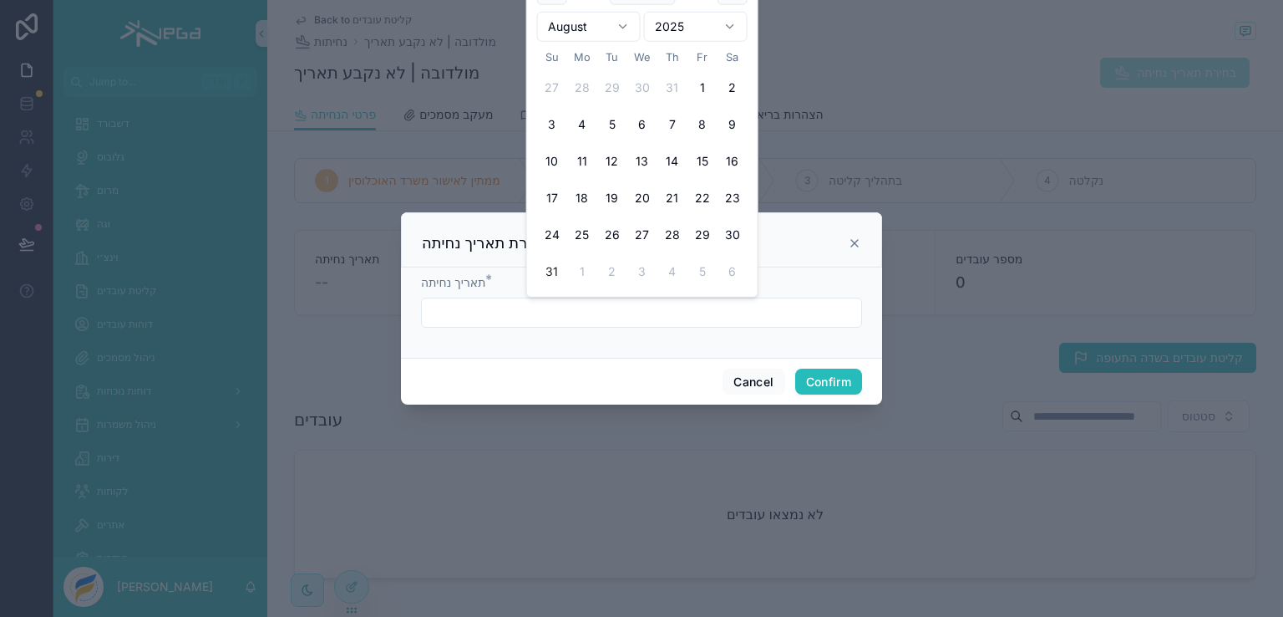
click at [852, 243] on icon at bounding box center [854, 242] width 13 height 13
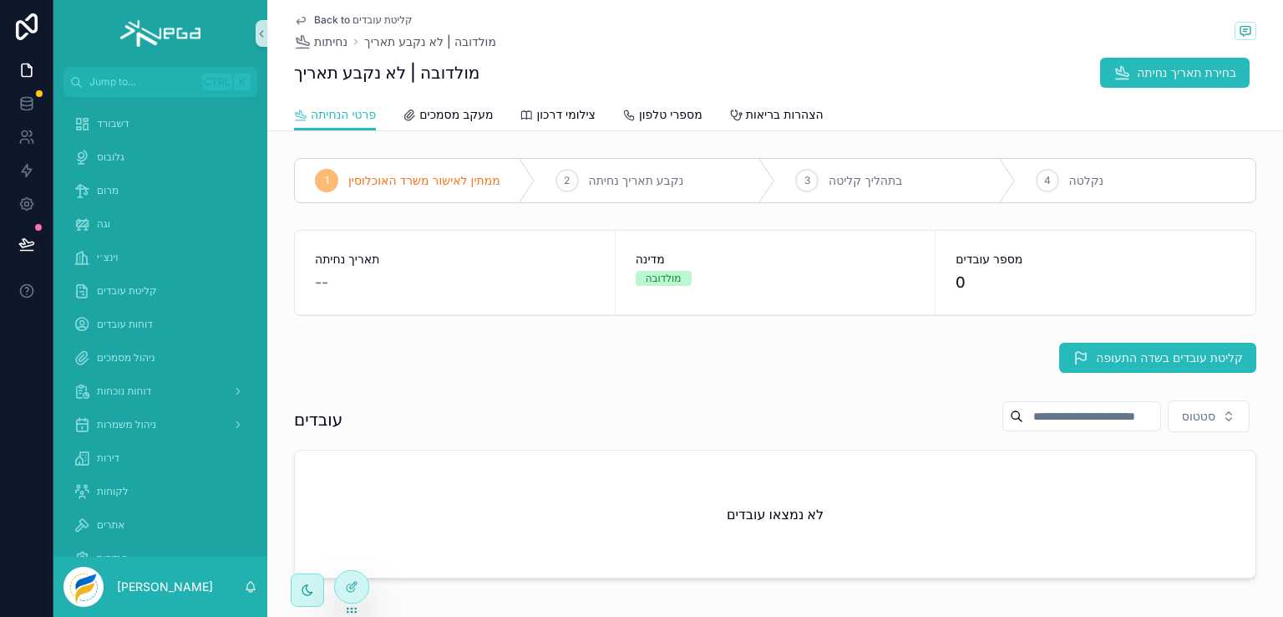
click at [859, 82] on div "מולדובה | לא נקבע תאריך בחירת תאריך נחיתה" at bounding box center [775, 73] width 963 height 32
click at [314, 21] on span "Back to קליטת עובדים" at bounding box center [363, 19] width 99 height 13
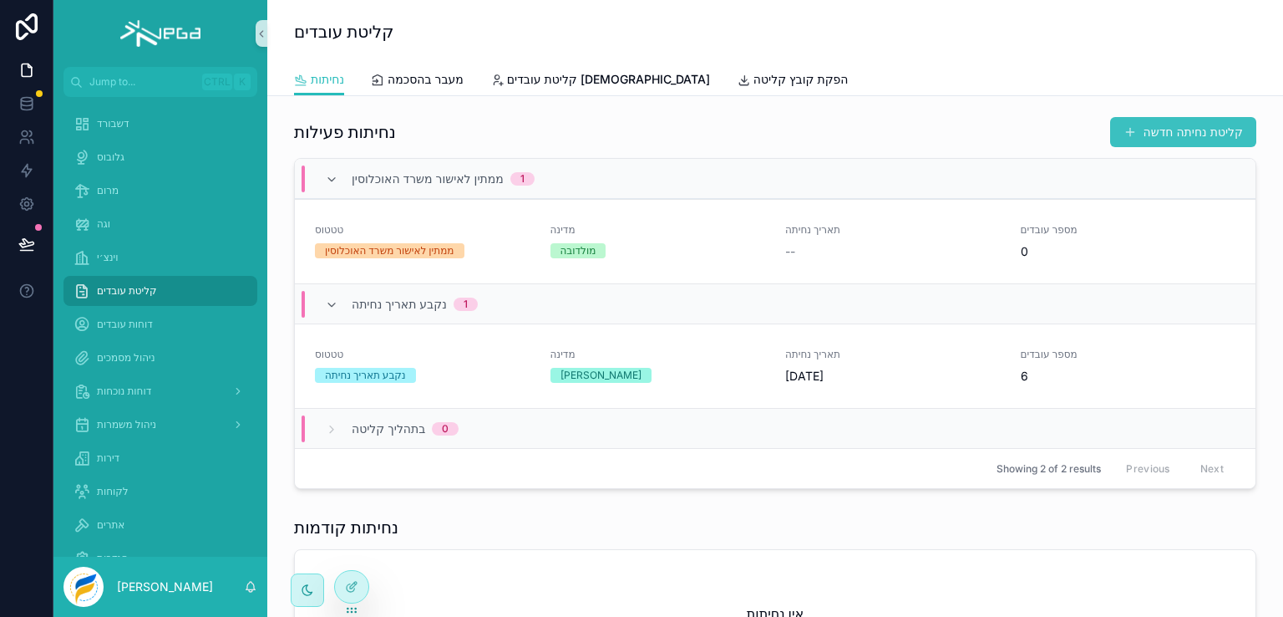
click at [1126, 130] on button "קליטת נחיתה חדשה" at bounding box center [1184, 132] width 146 height 30
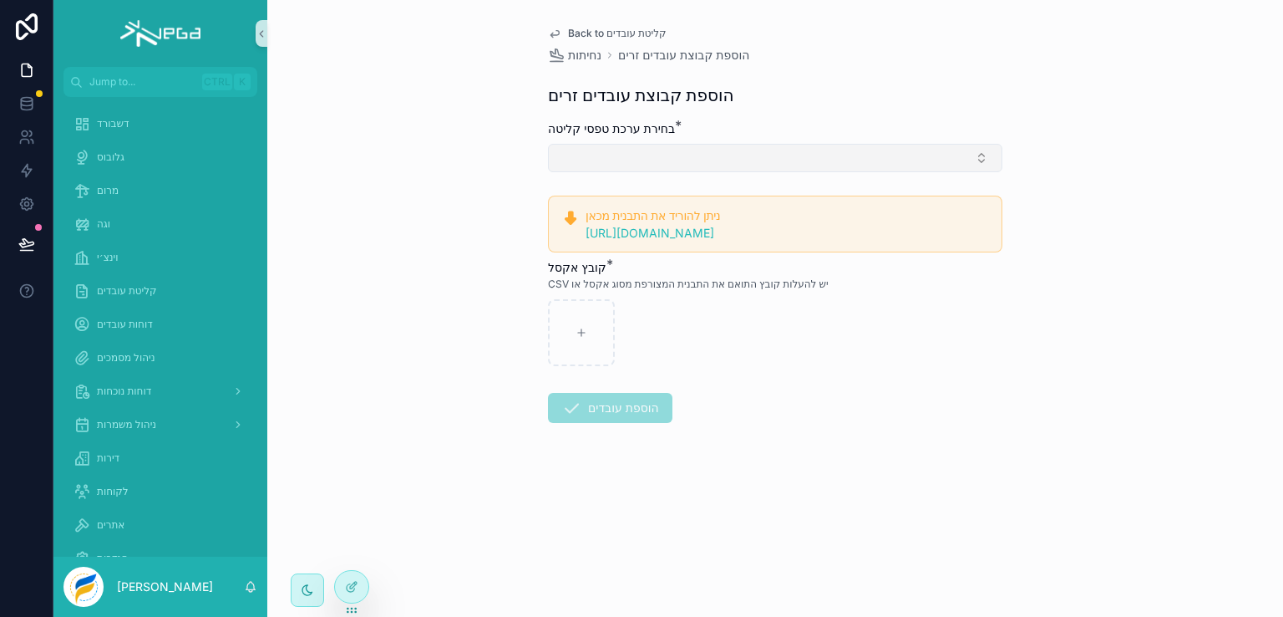
click at [702, 154] on button "Select Button" at bounding box center [775, 158] width 455 height 28
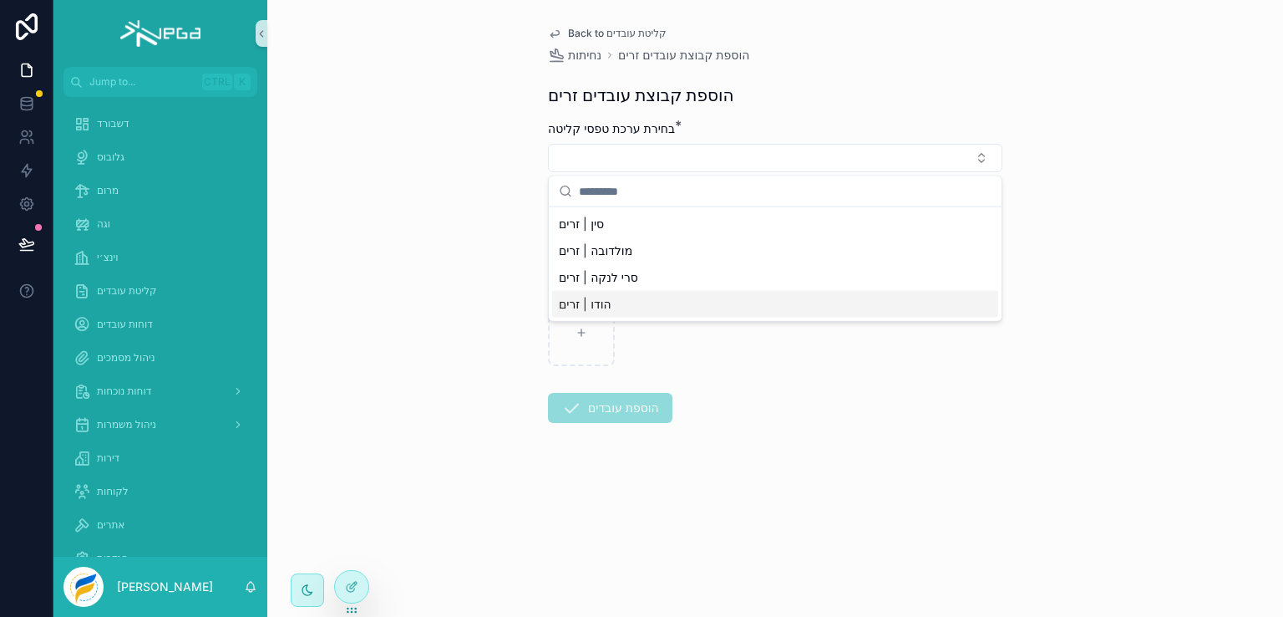
click at [605, 302] on span "הודו | זרים" at bounding box center [585, 304] width 53 height 17
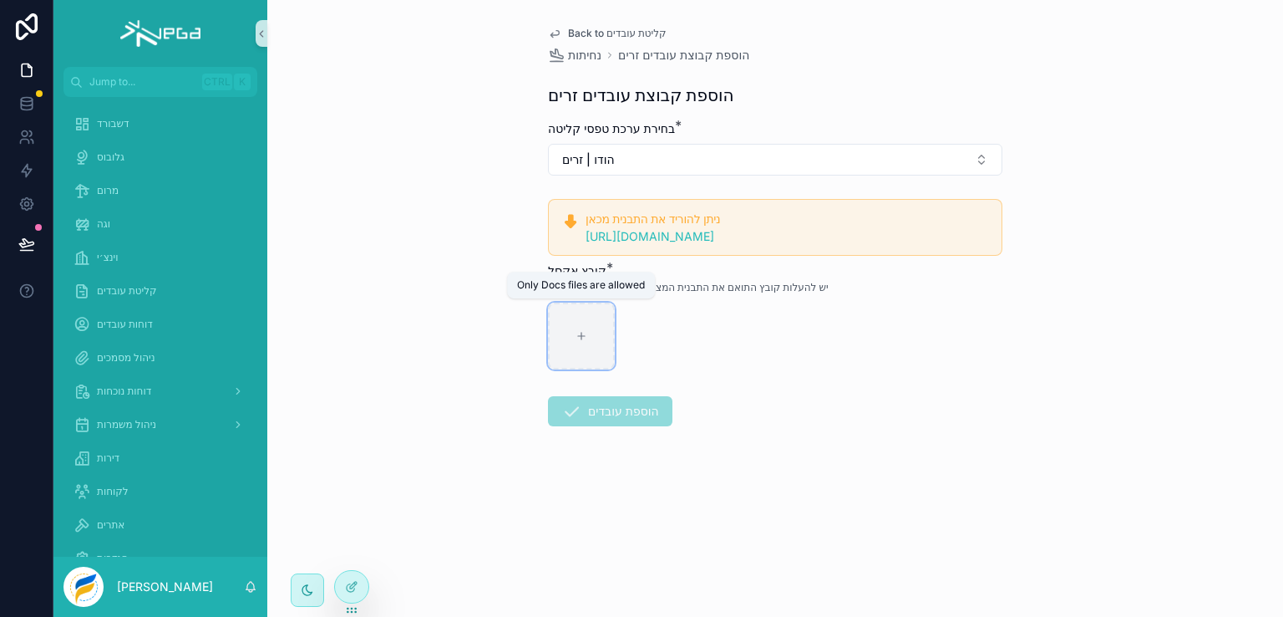
click at [582, 335] on icon "scrollable content" at bounding box center [582, 336] width 12 height 12
type input "**********"
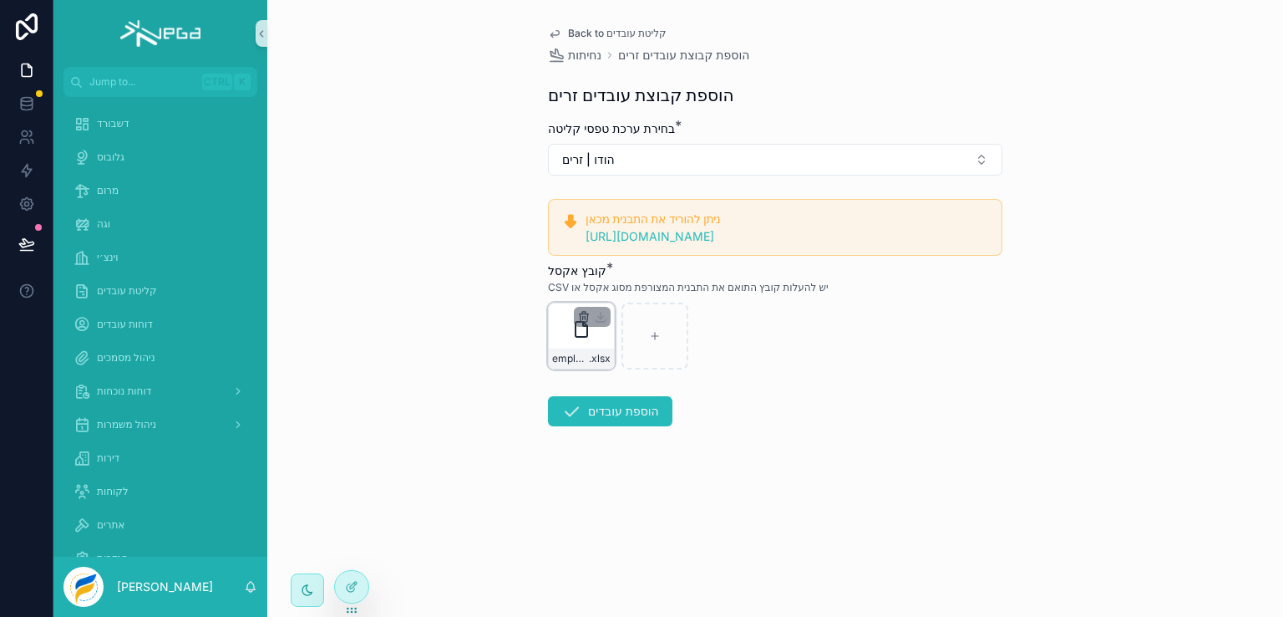
click at [583, 317] on icon "scrollable content" at bounding box center [583, 317] width 0 height 3
click at [617, 286] on icon "scrollable content" at bounding box center [618, 285] width 13 height 13
click at [581, 333] on icon "scrollable content" at bounding box center [582, 336] width 12 height 12
type input "**********"
click at [638, 411] on button "הוספת עובדים" at bounding box center [610, 411] width 125 height 30
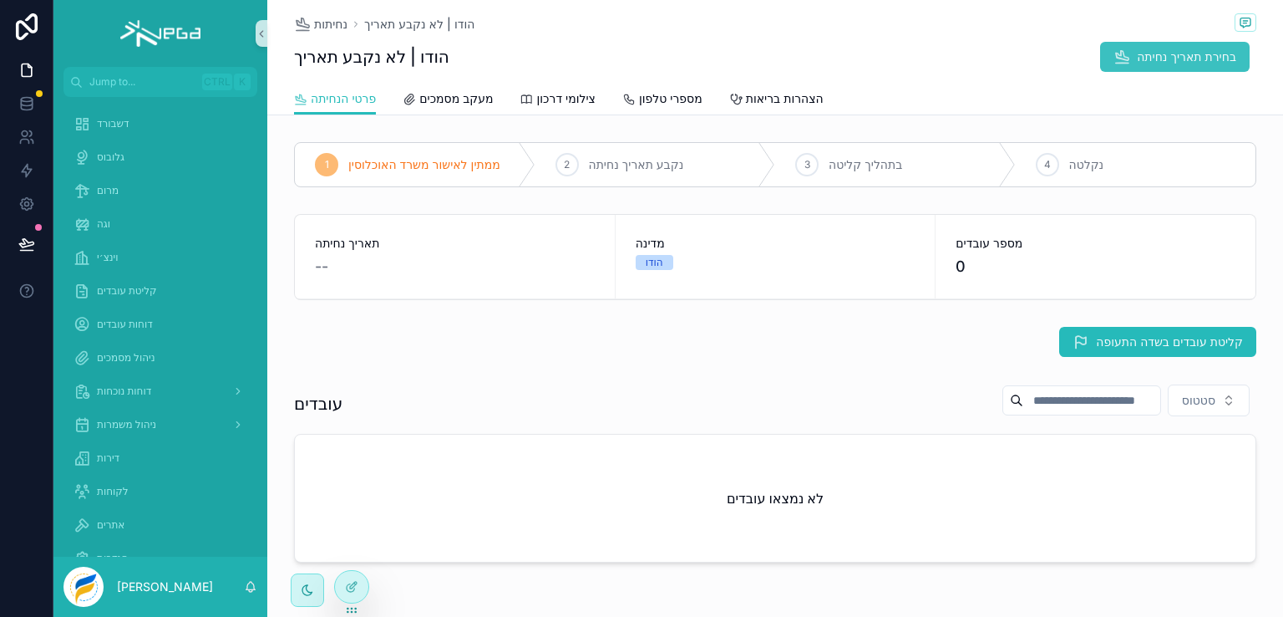
click at [1144, 53] on span "בחירת תאריך נחיתה" at bounding box center [1186, 56] width 99 height 17
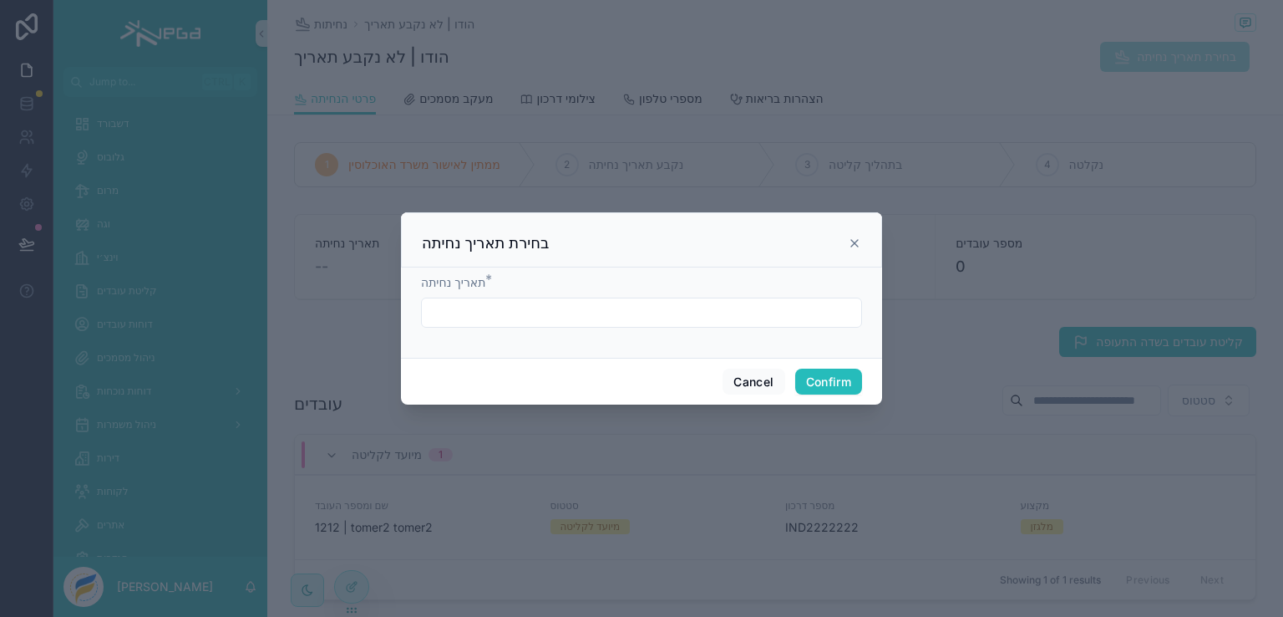
click at [515, 319] on input "text" at bounding box center [642, 312] width 440 height 23
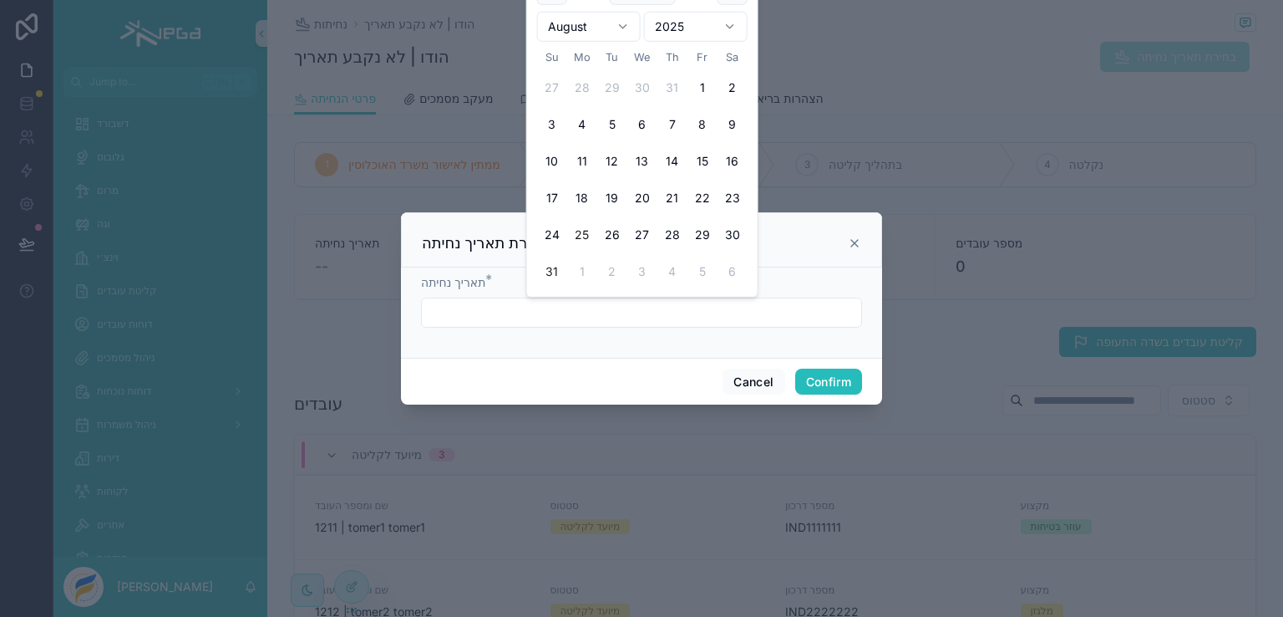
click at [582, 236] on button "25" at bounding box center [582, 235] width 30 height 30
type input "*********"
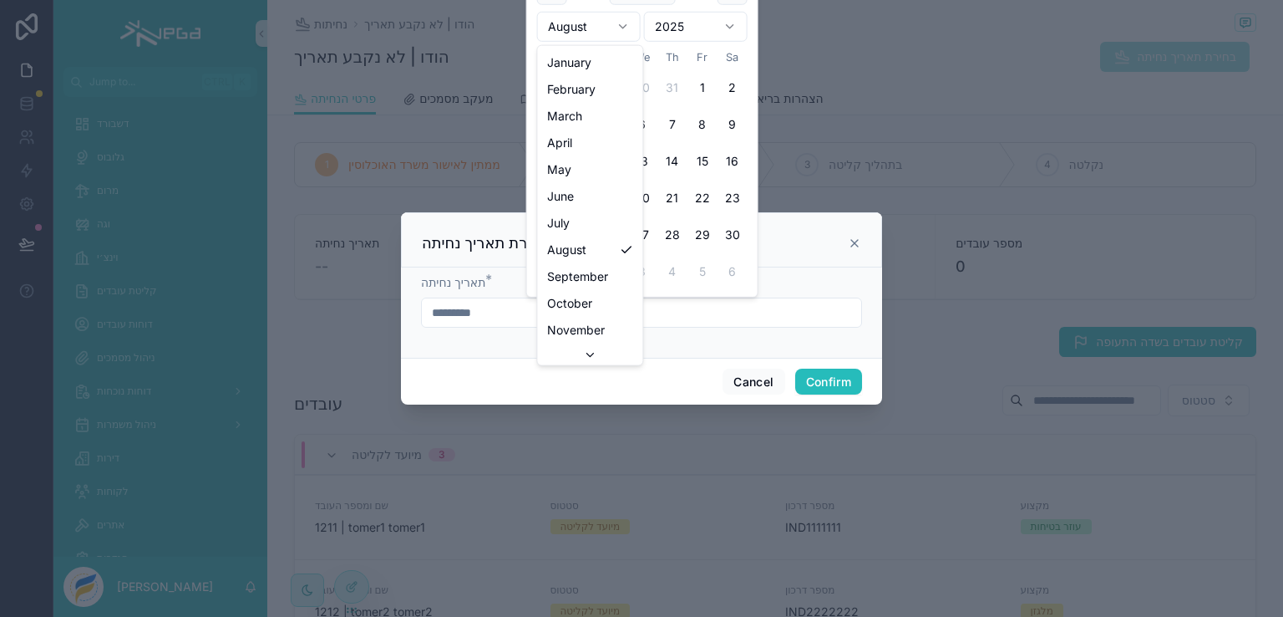
click at [623, 25] on html "Jump to... Ctrl K דשבורד גלובוס מרום וגה וינצ׳י קליטת עובדים דוחות עובדים ניהול…" at bounding box center [641, 308] width 1283 height 617
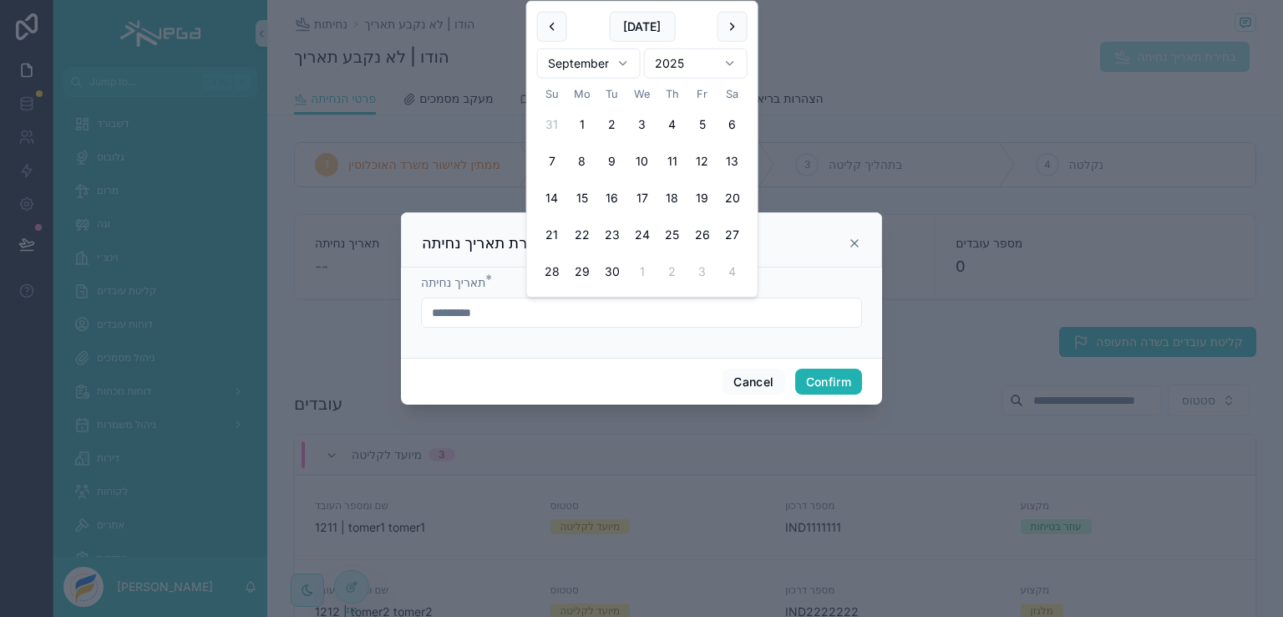
click at [807, 382] on button "Confirm" at bounding box center [828, 381] width 67 height 27
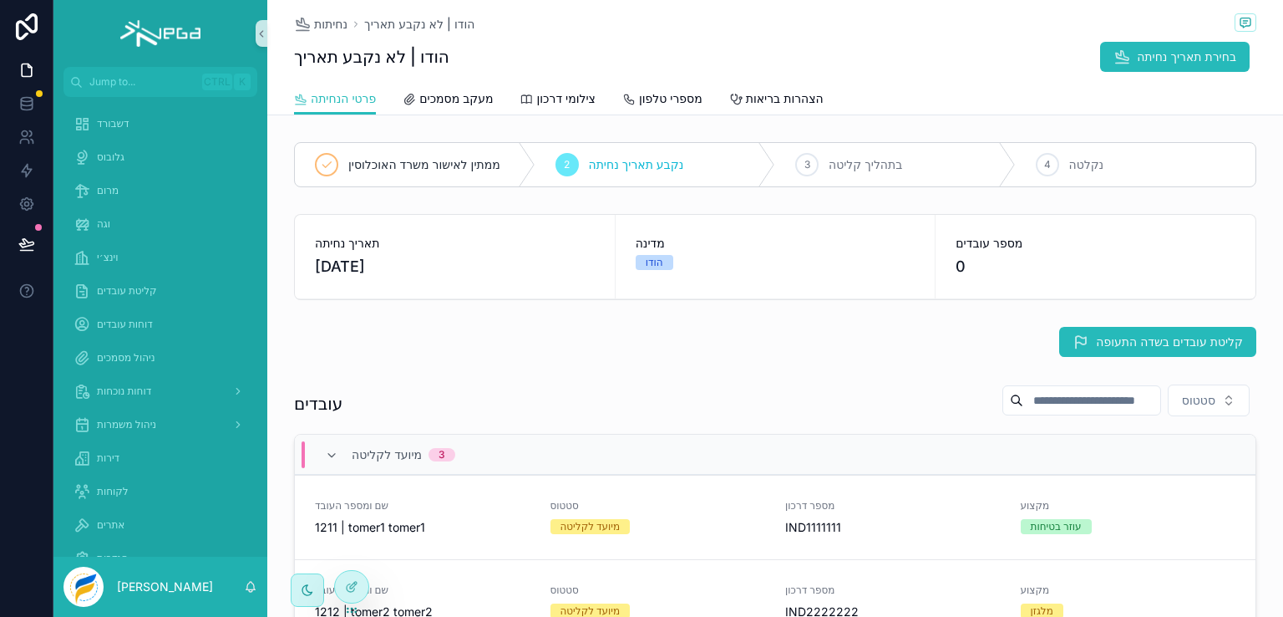
drag, startPoint x: 337, startPoint y: 250, endPoint x: 338, endPoint y: 238, distance: 11.7
click at [338, 241] on span "תאריך נחיתה" at bounding box center [455, 243] width 280 height 17
click at [338, 238] on span "תאריך נחיתה" at bounding box center [455, 243] width 280 height 17
click at [1083, 335] on button "קליטת עובדים בשדה התעופה" at bounding box center [1158, 342] width 197 height 30
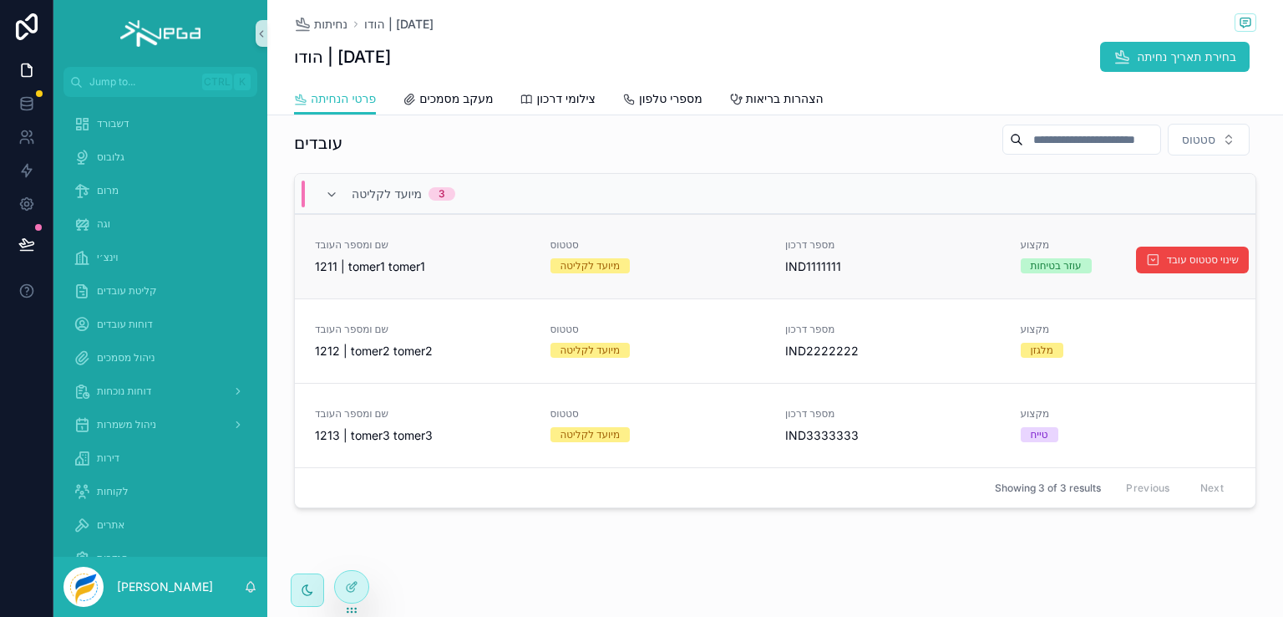
scroll to position [263, 0]
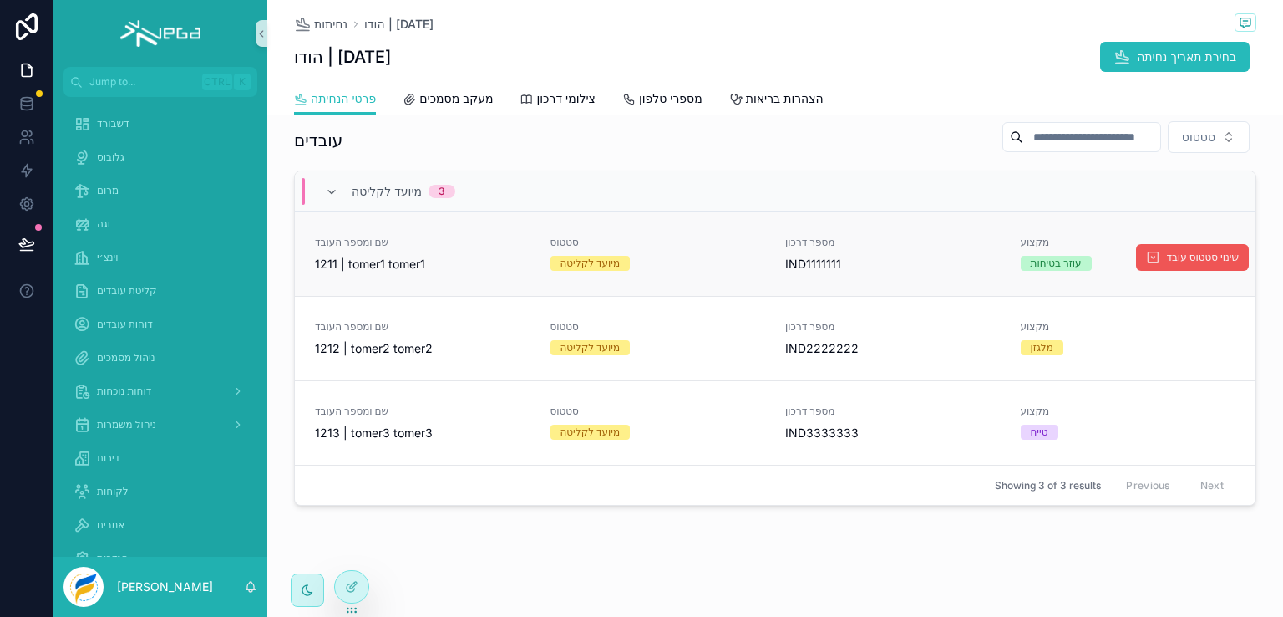
click at [1160, 247] on button "שינוי סטטוס עובד" at bounding box center [1192, 257] width 113 height 27
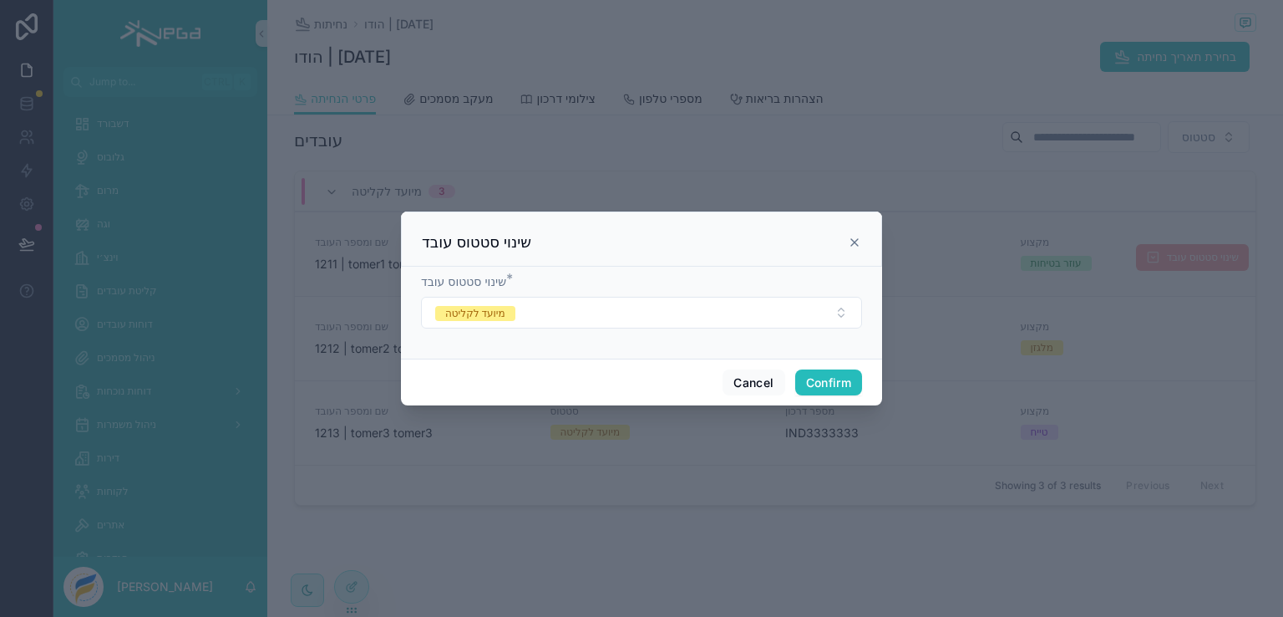
click at [856, 240] on icon at bounding box center [854, 242] width 7 height 7
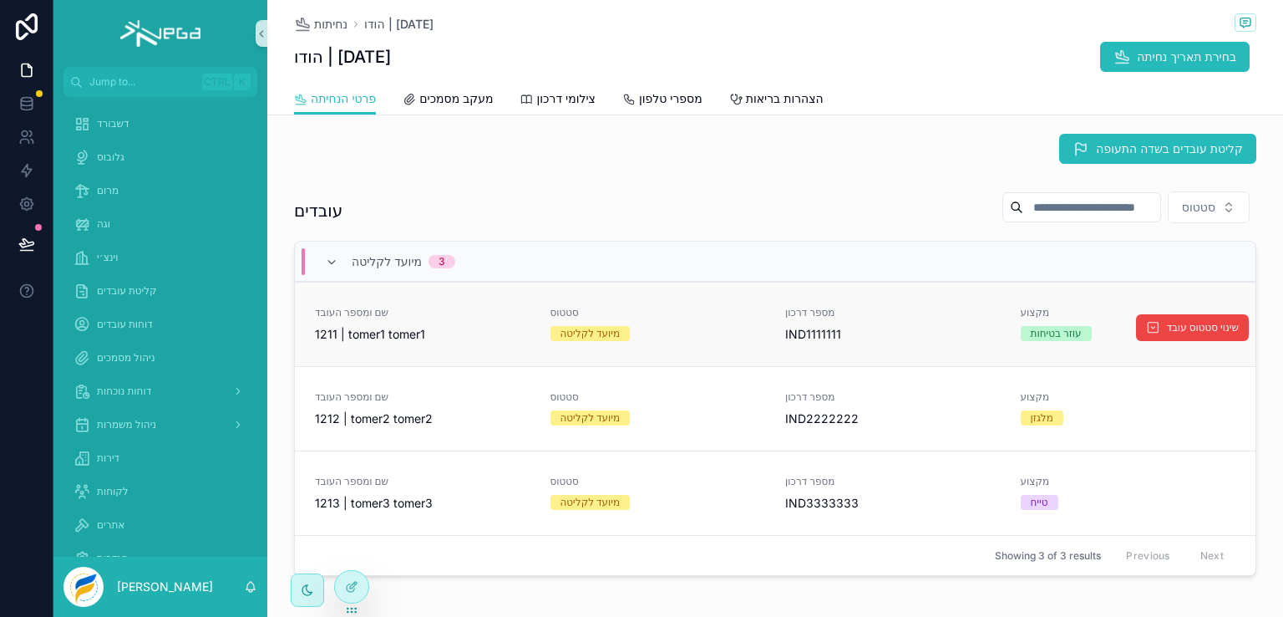
scroll to position [96, 0]
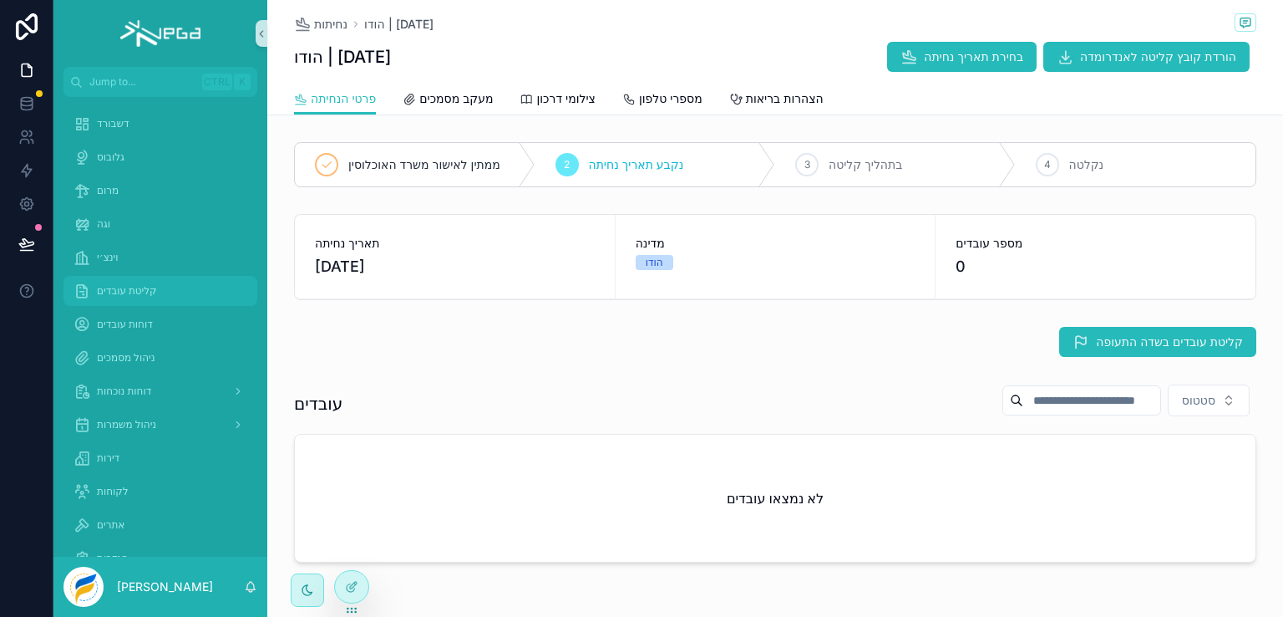
click at [120, 287] on span "קליטת עובדים" at bounding box center [127, 290] width 60 height 13
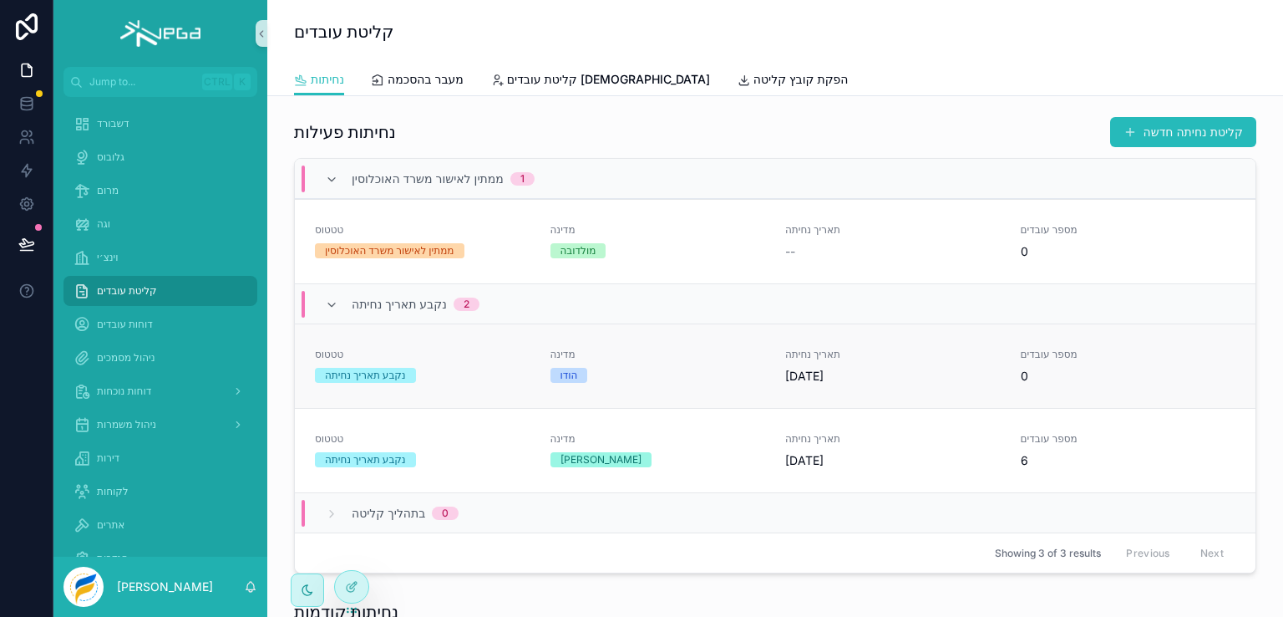
click at [441, 377] on div "נקבע תאריך נחיתה" at bounding box center [423, 375] width 216 height 15
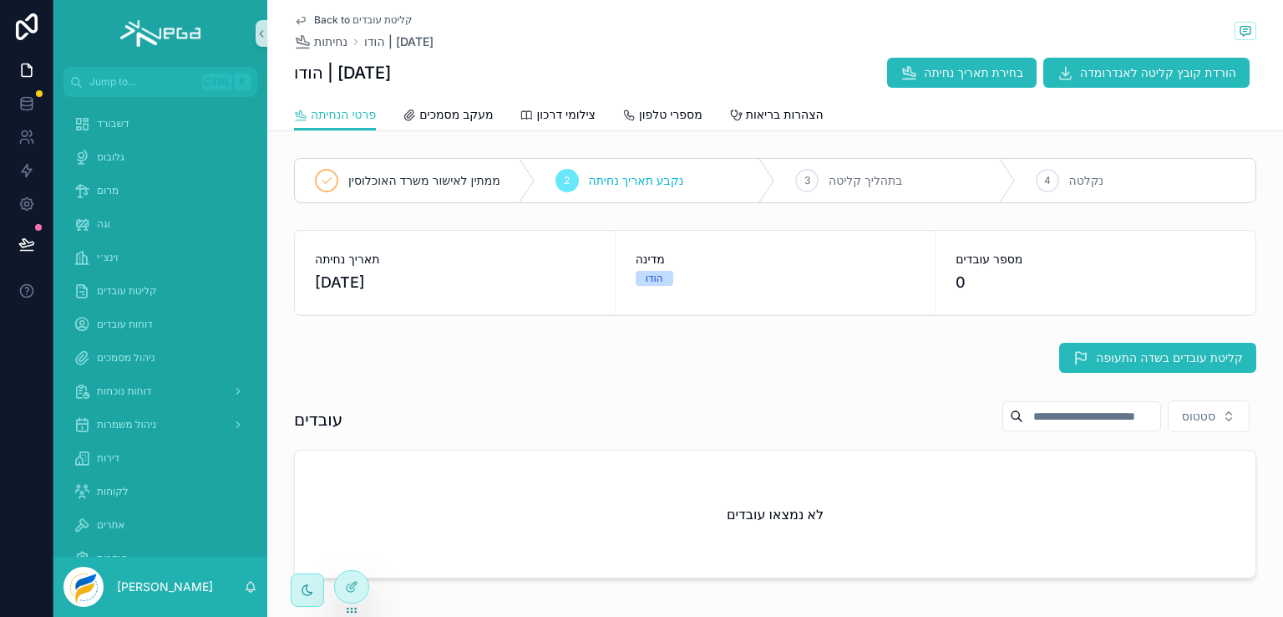
click at [323, 21] on span "Back to קליטת עובדים" at bounding box center [363, 19] width 99 height 13
